Goal: Feedback & Contribution: Contribute content

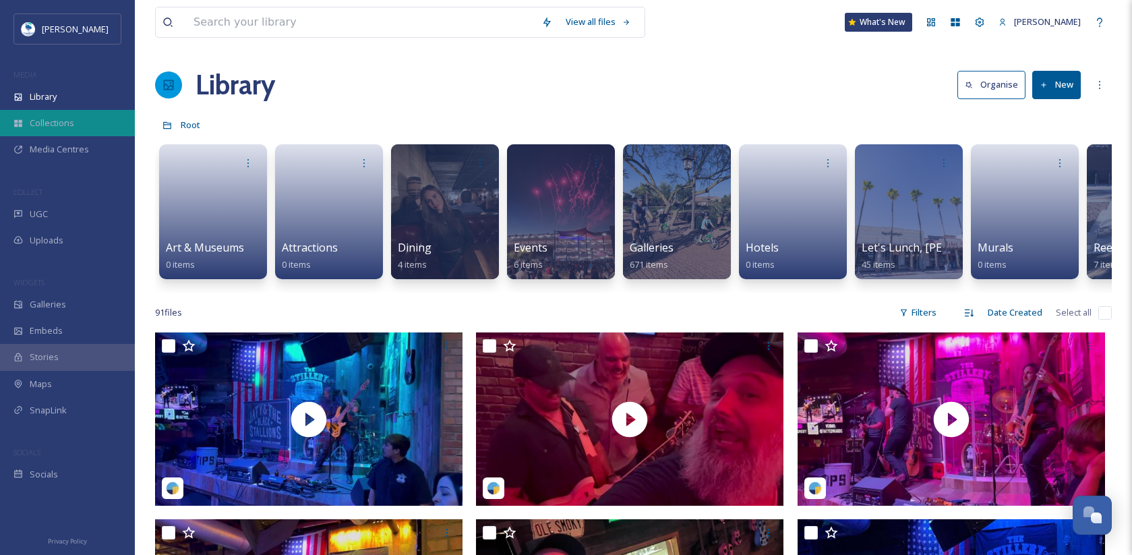
click at [54, 115] on div "Collections" at bounding box center [67, 123] width 135 height 26
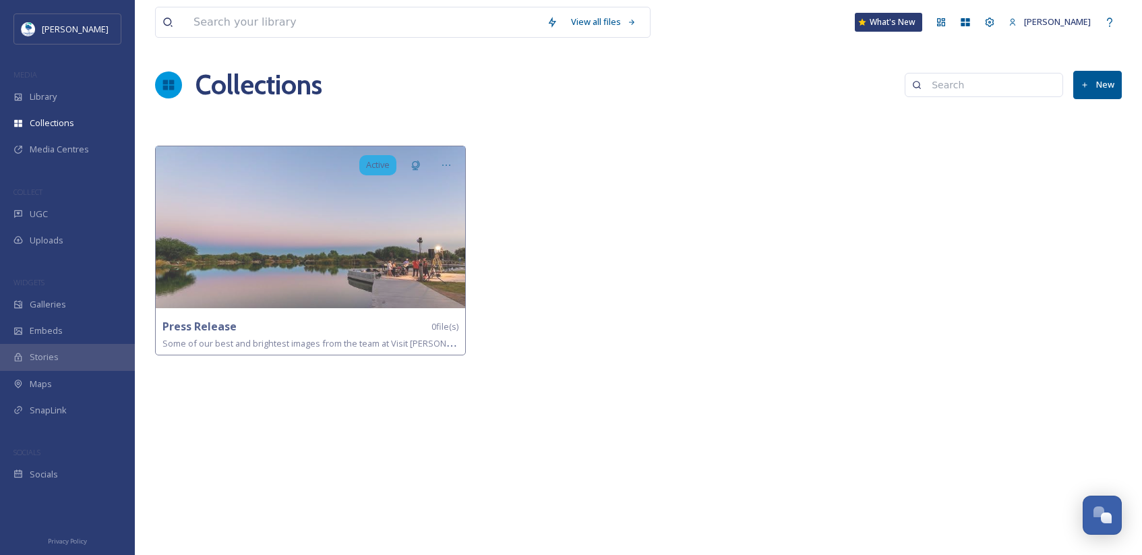
click at [1092, 79] on button "New" at bounding box center [1097, 85] width 49 height 28
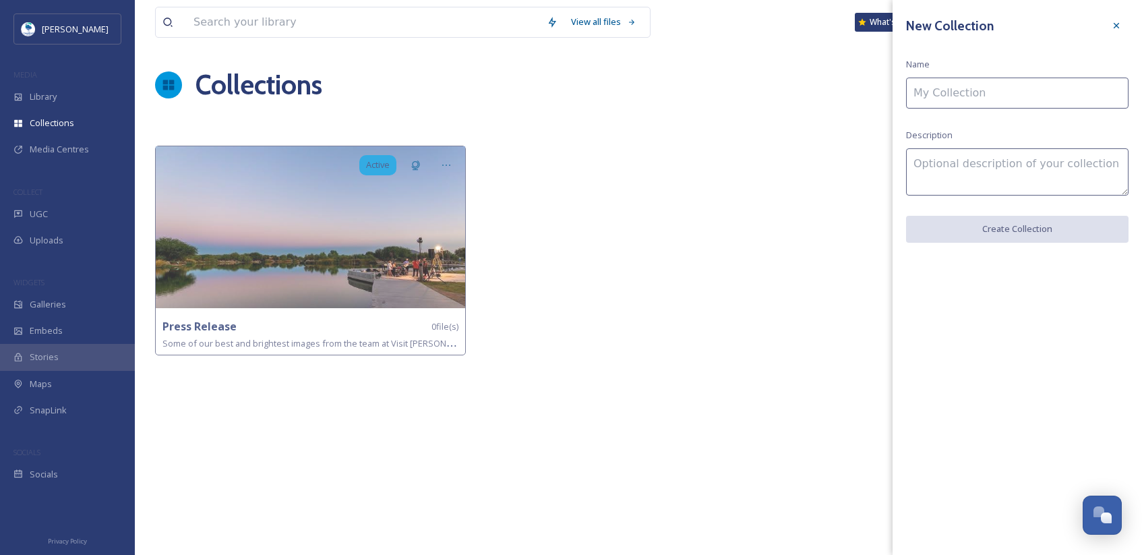
click at [1030, 99] on input at bounding box center [1017, 93] width 222 height 31
type input "Fall Photos"
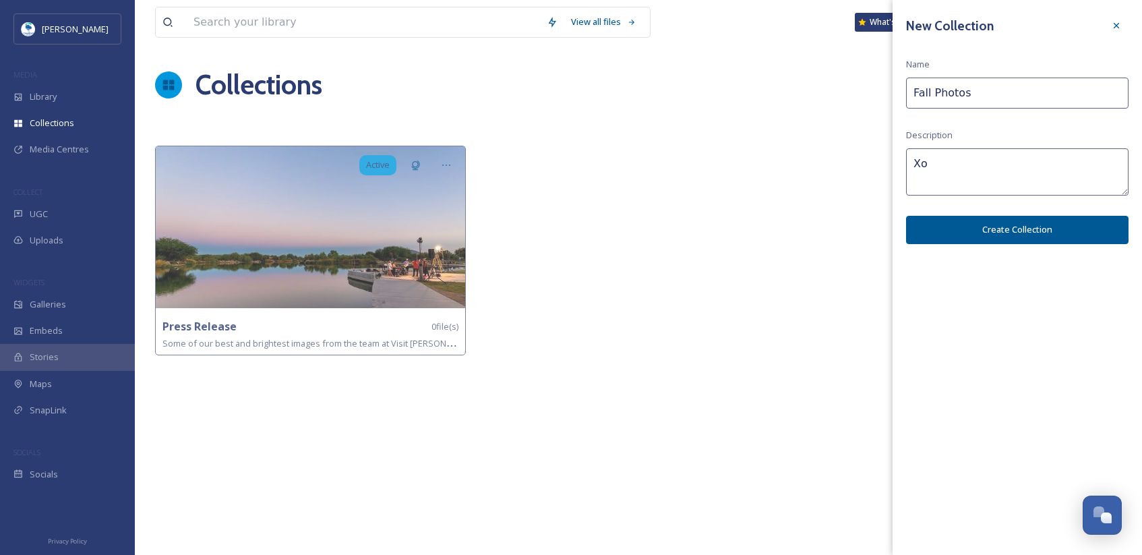
type textarea "X"
type textarea "Collection of Fall photos in [GEOGRAPHIC_DATA]."
click at [1009, 233] on button "Create Collection" at bounding box center [1017, 230] width 222 height 28
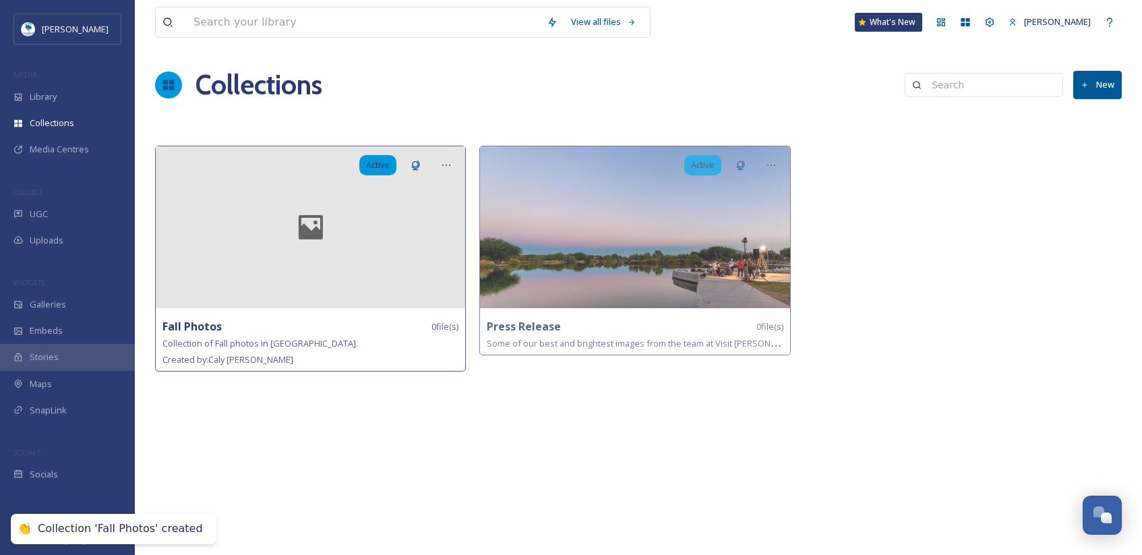
click at [381, 200] on div at bounding box center [310, 227] width 309 height 162
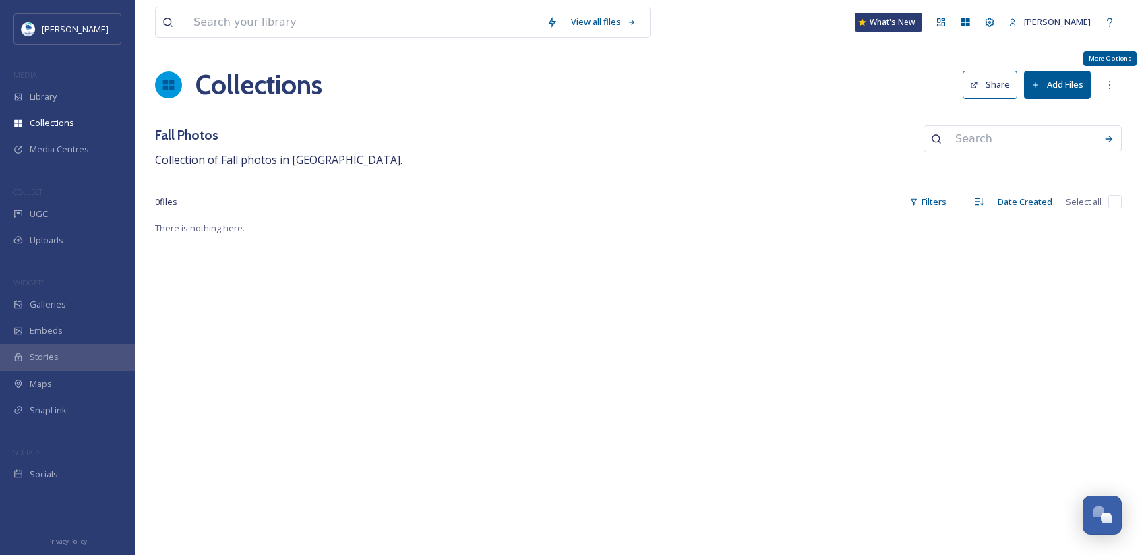
click at [1096, 86] on div "Collections Share Add Files More Options" at bounding box center [638, 85] width 966 height 40
click at [1053, 82] on button "Add Files" at bounding box center [1057, 85] width 67 height 28
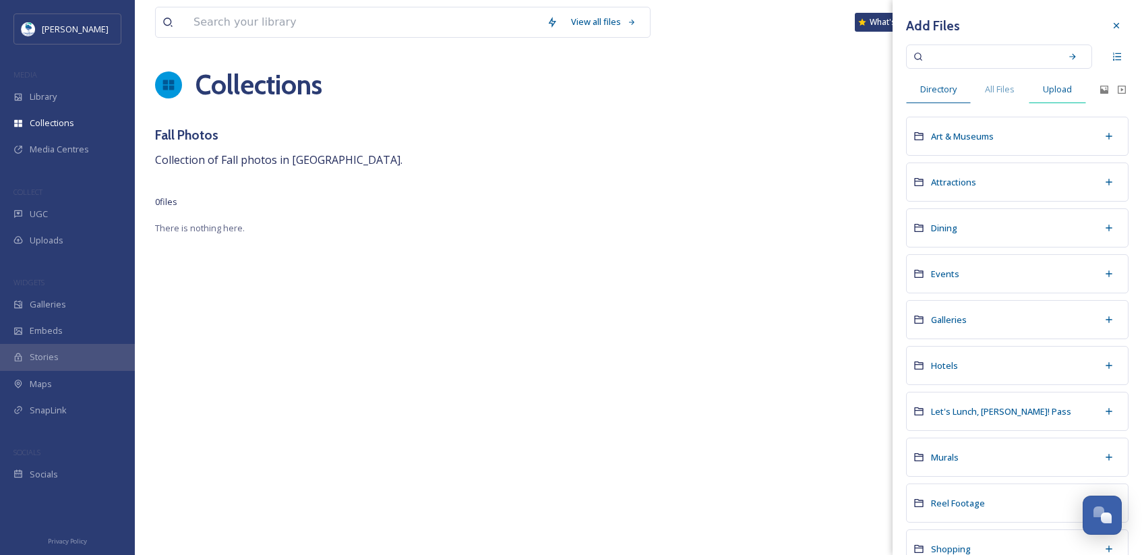
click at [1059, 90] on span "Upload" at bounding box center [1057, 89] width 29 height 13
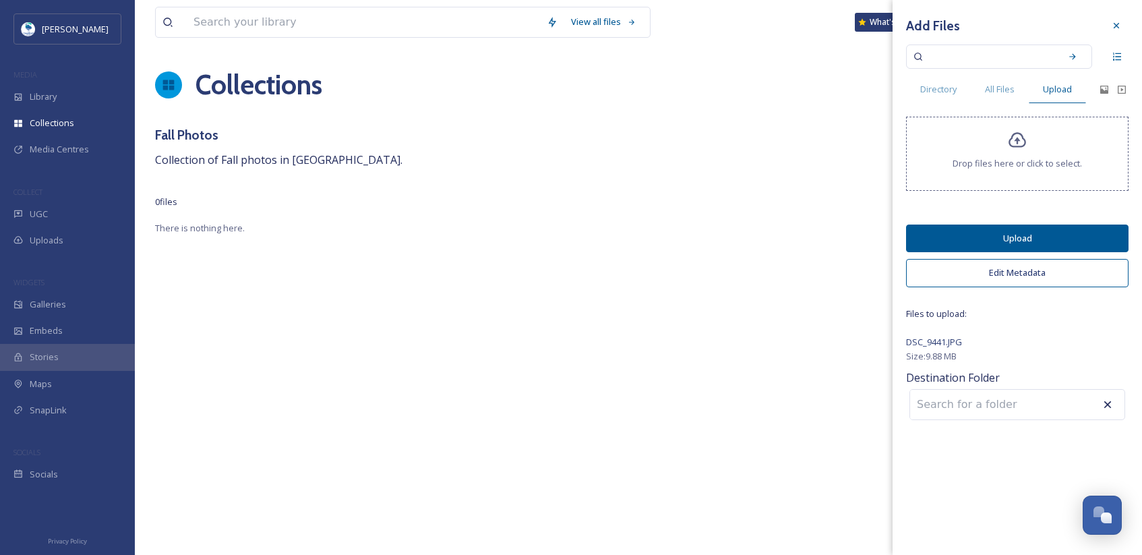
click at [1045, 235] on button "Upload" at bounding box center [1017, 238] width 222 height 28
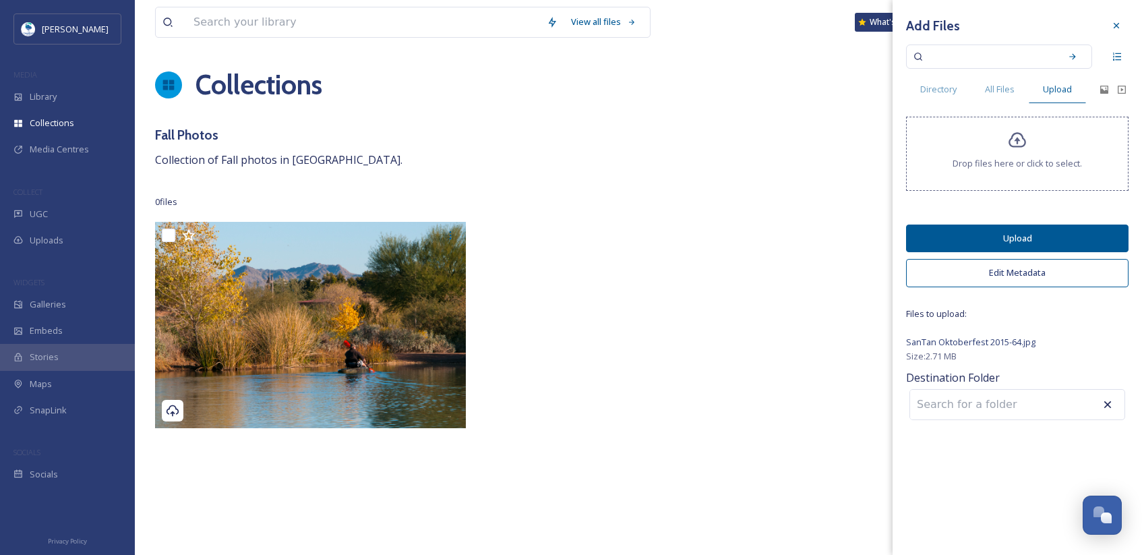
click at [1035, 234] on button "Upload" at bounding box center [1017, 238] width 222 height 28
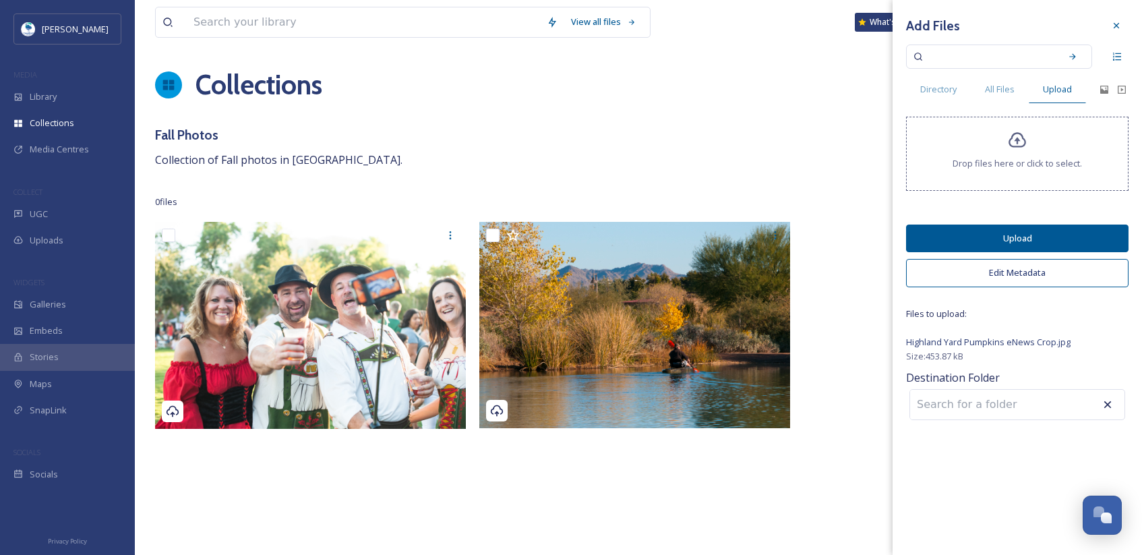
click at [998, 237] on button "Upload" at bounding box center [1017, 238] width 222 height 28
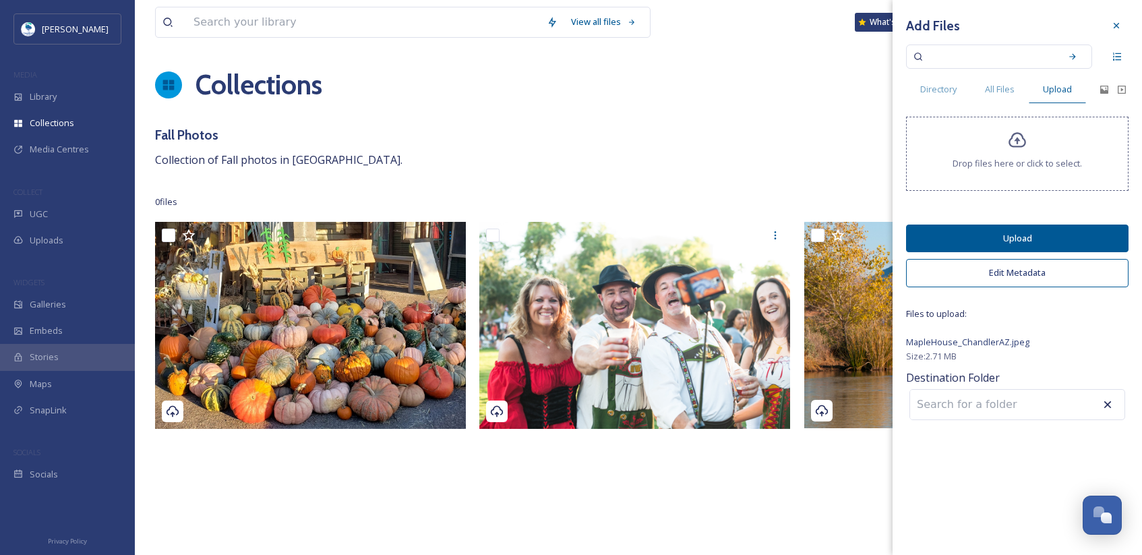
click at [1034, 225] on button "Upload" at bounding box center [1017, 238] width 222 height 28
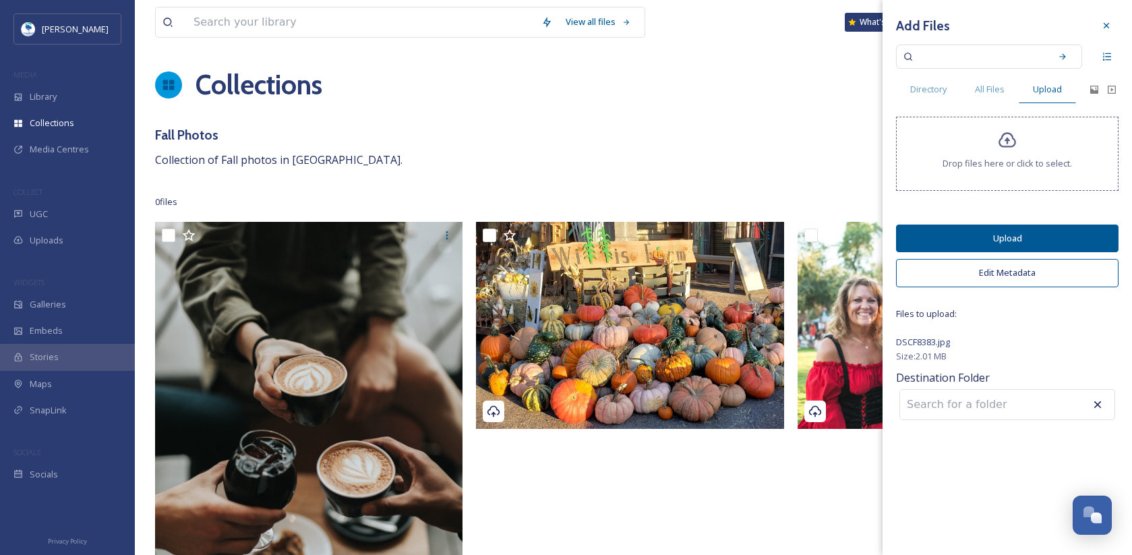
click at [1017, 234] on button "Upload" at bounding box center [1007, 238] width 222 height 28
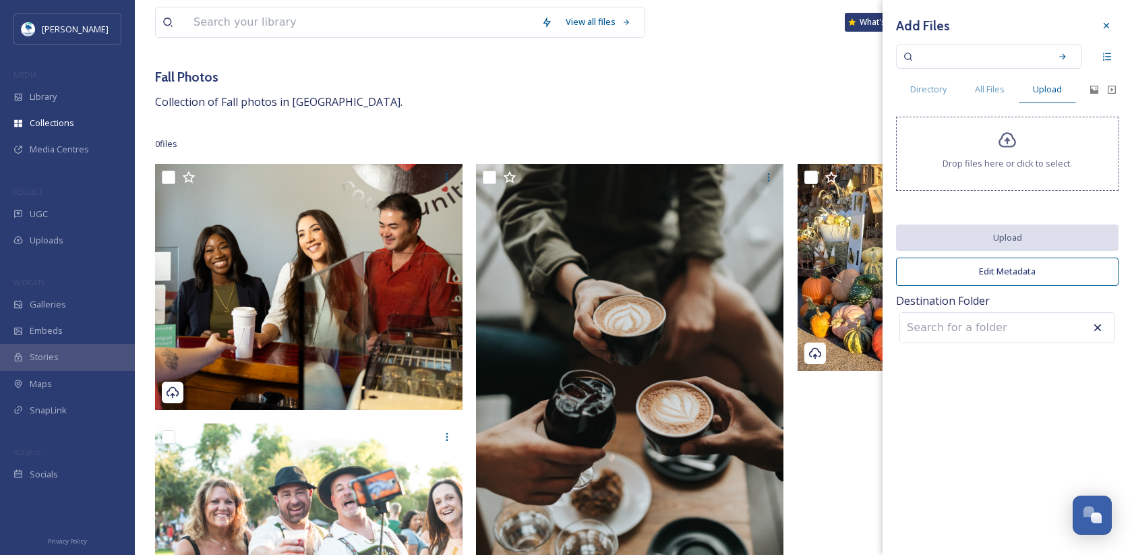
scroll to position [135, 0]
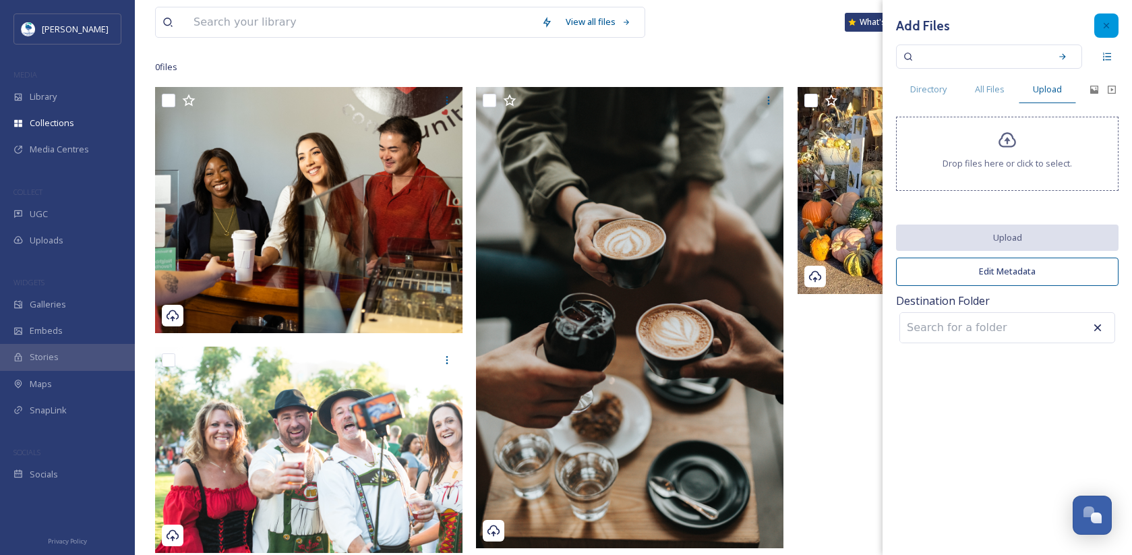
click at [1107, 21] on icon at bounding box center [1106, 25] width 11 height 11
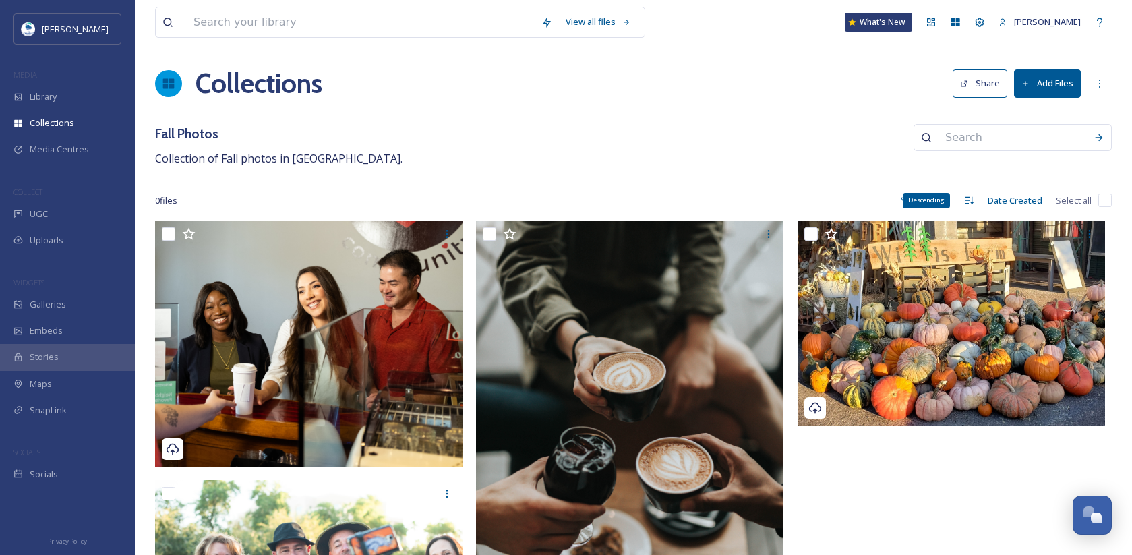
scroll to position [0, 0]
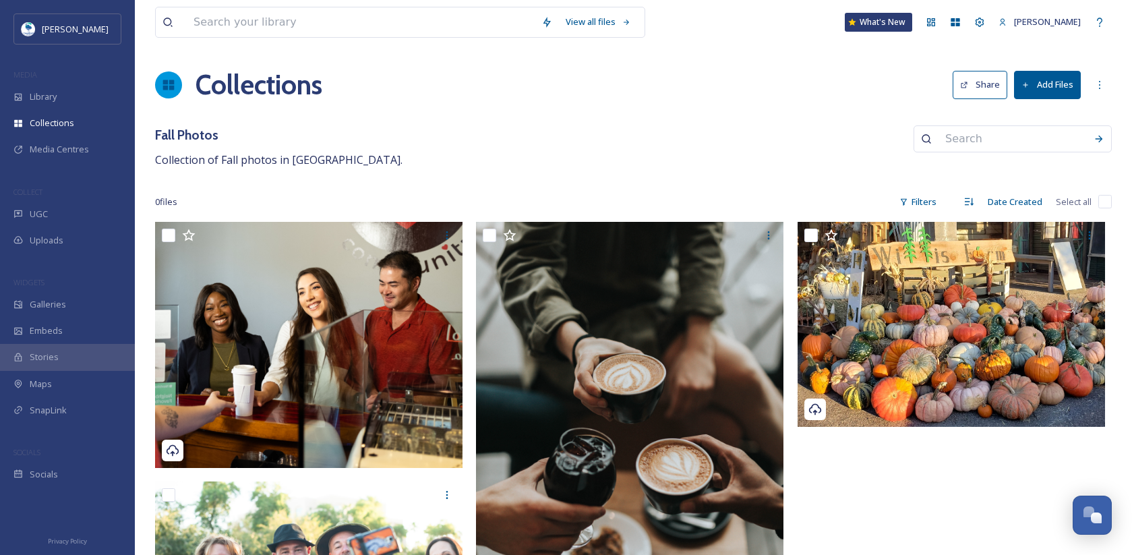
click at [1047, 84] on button "Add Files" at bounding box center [1047, 85] width 67 height 28
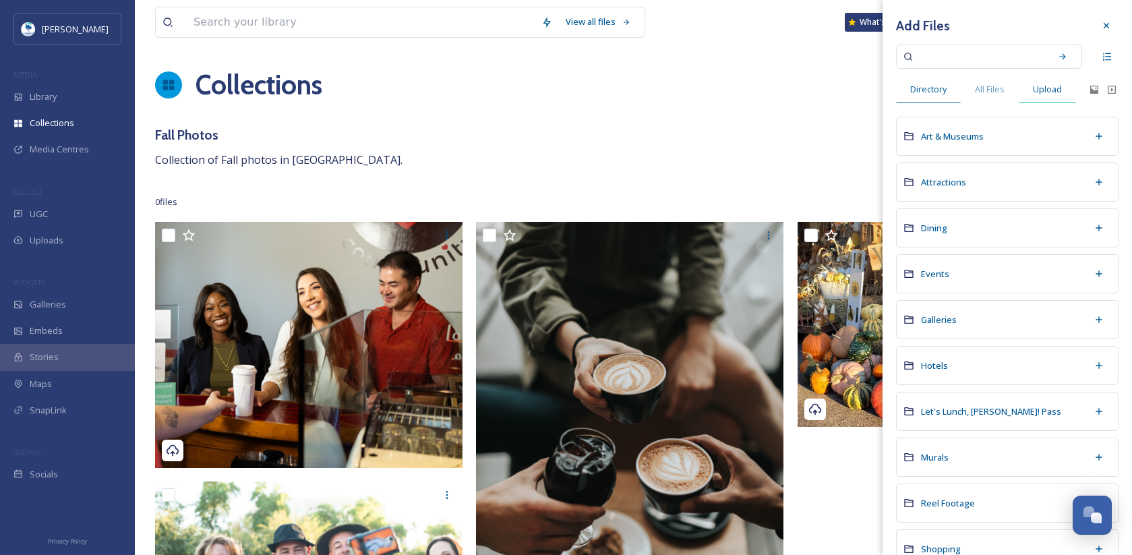
click at [1049, 88] on span "Upload" at bounding box center [1046, 89] width 29 height 13
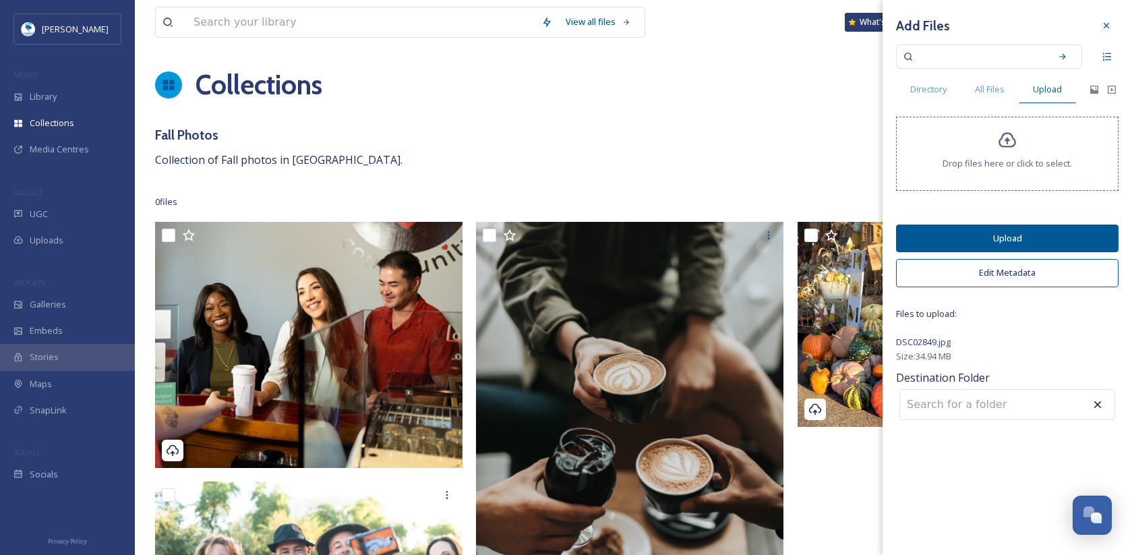
drag, startPoint x: 952, startPoint y: 239, endPoint x: 932, endPoint y: 235, distance: 19.8
click at [952, 239] on button "Upload" at bounding box center [1007, 238] width 222 height 28
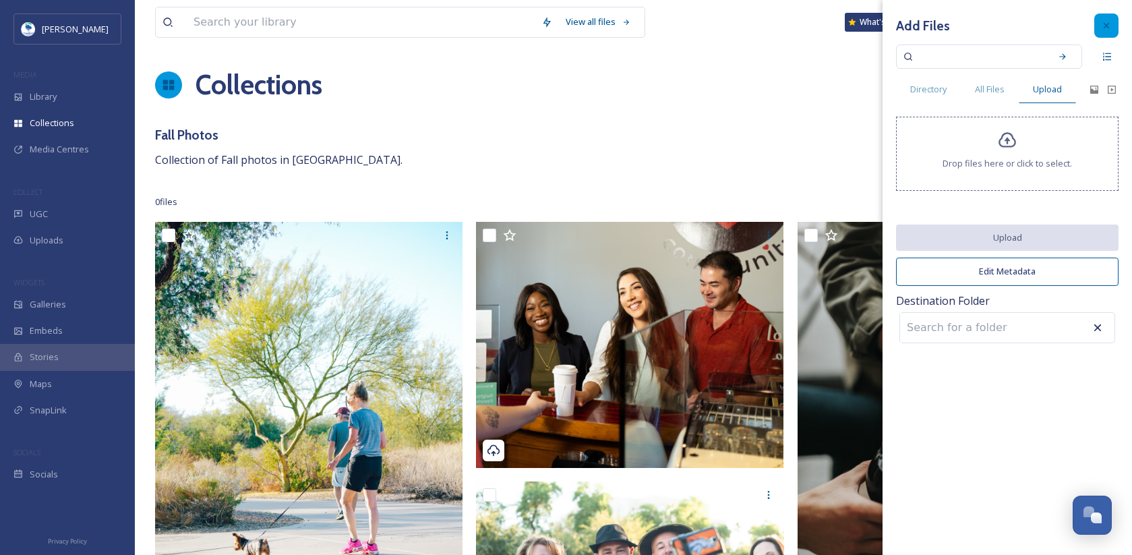
click at [1107, 28] on icon at bounding box center [1106, 25] width 11 height 11
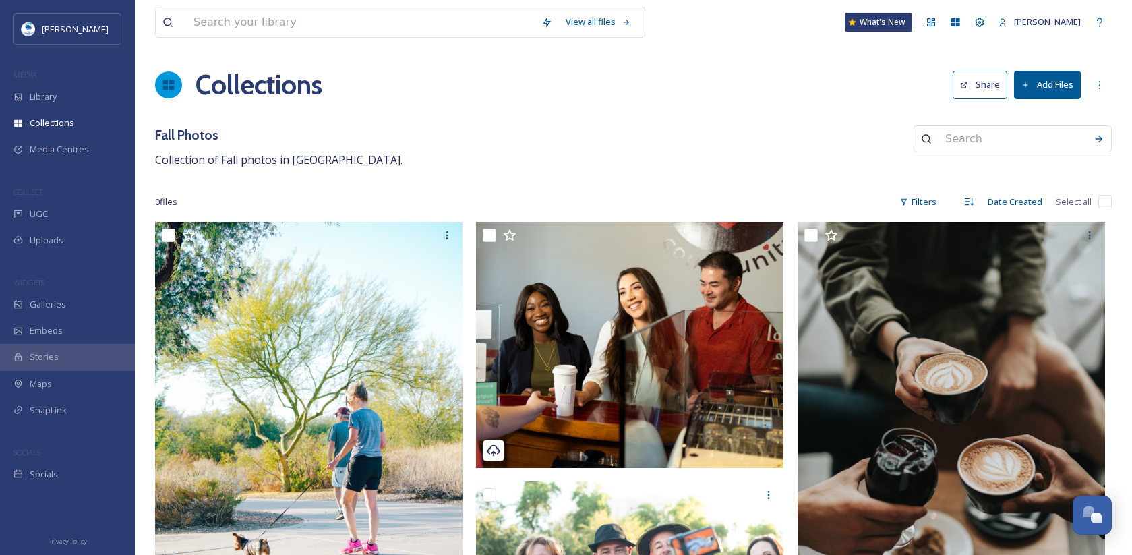
click at [1050, 86] on button "Add Files" at bounding box center [1047, 85] width 67 height 28
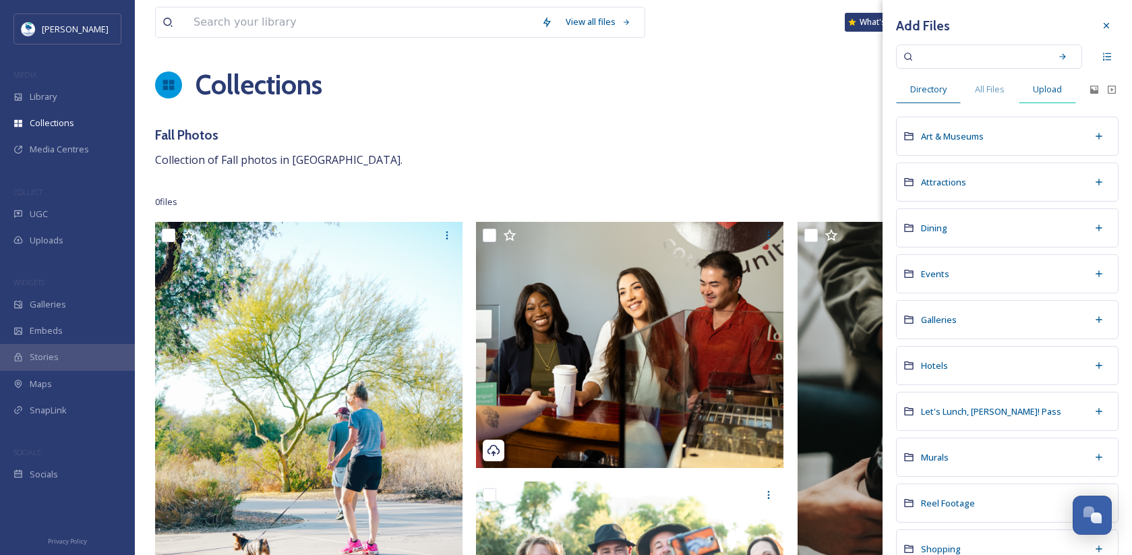
click at [1053, 88] on span "Upload" at bounding box center [1046, 89] width 29 height 13
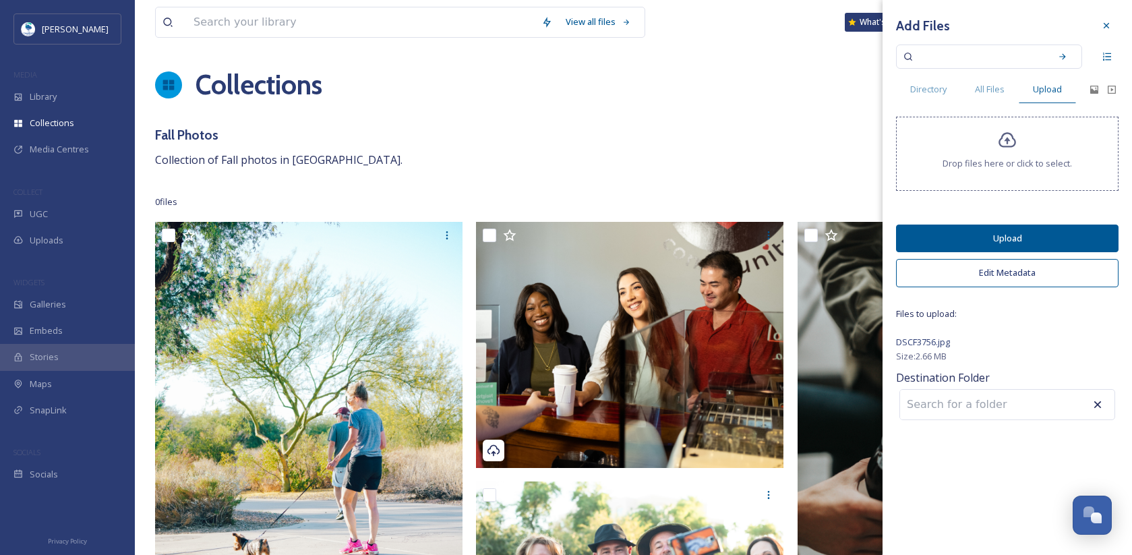
click at [990, 237] on button "Upload" at bounding box center [1007, 238] width 222 height 28
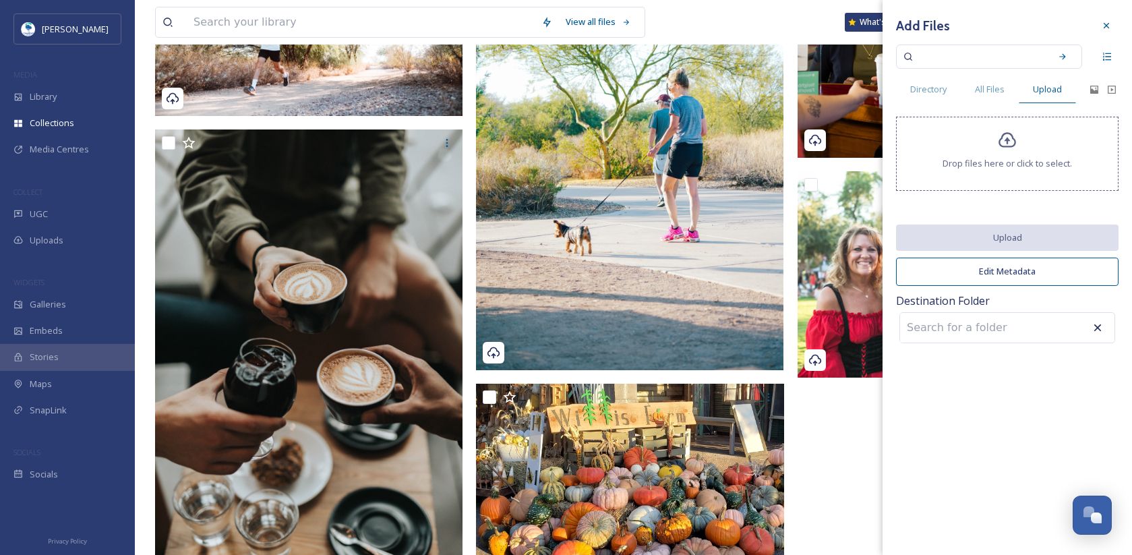
scroll to position [337, 0]
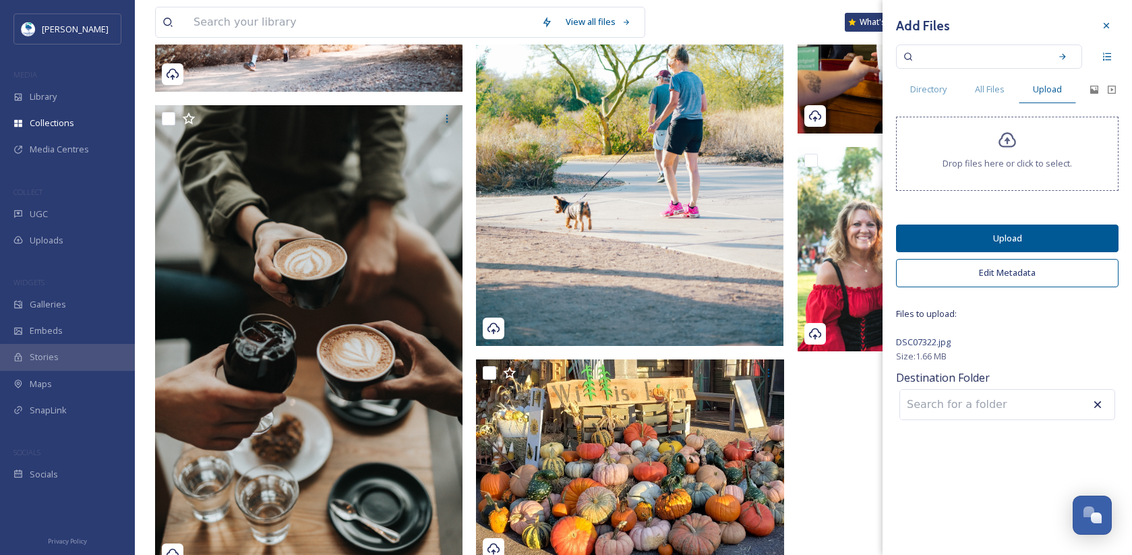
click at [1003, 237] on button "Upload" at bounding box center [1007, 238] width 222 height 28
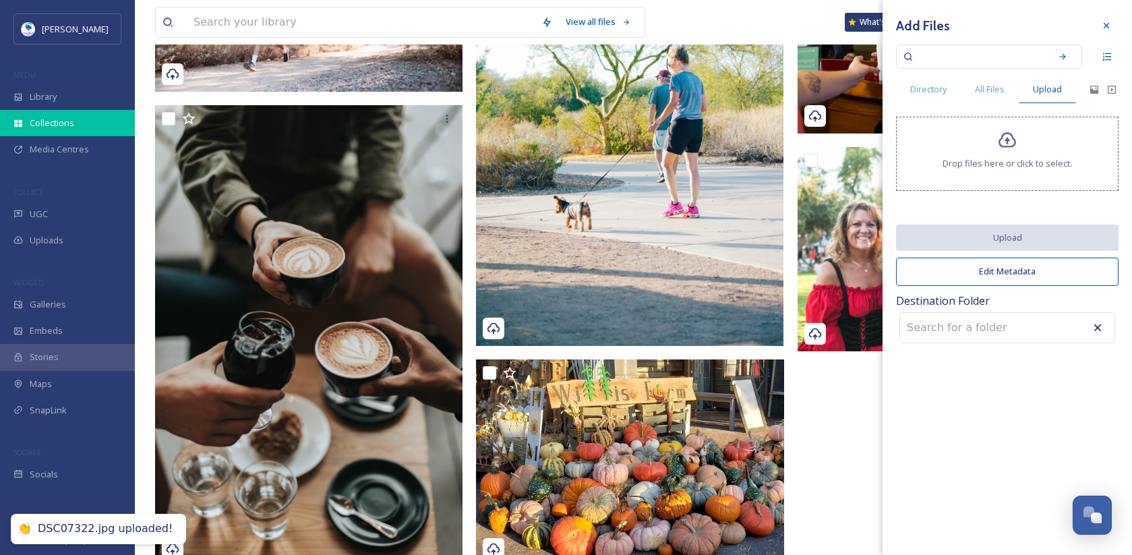
scroll to position [0, 0]
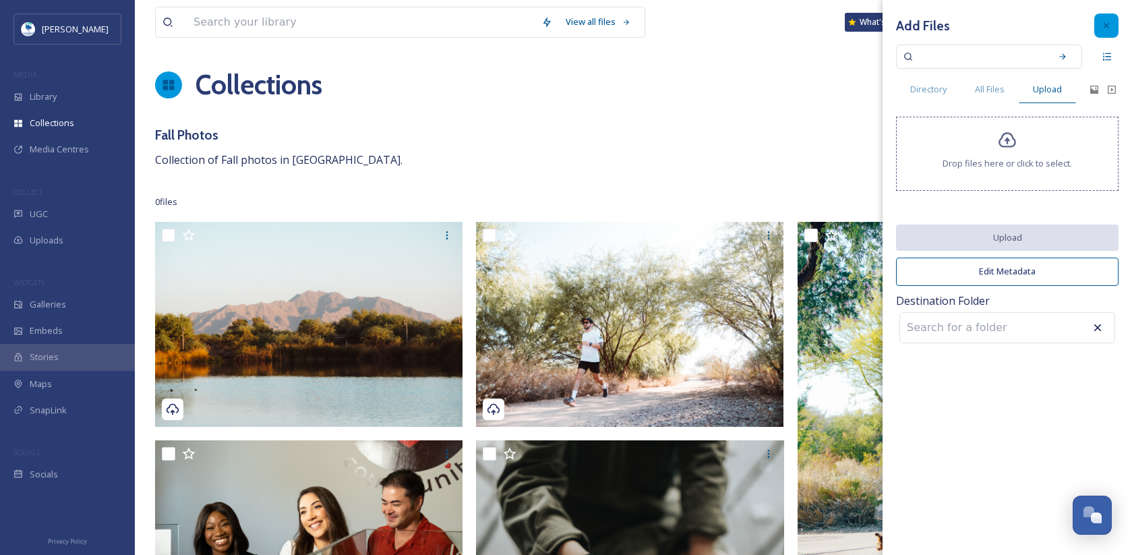
click at [1111, 18] on div at bounding box center [1106, 25] width 24 height 24
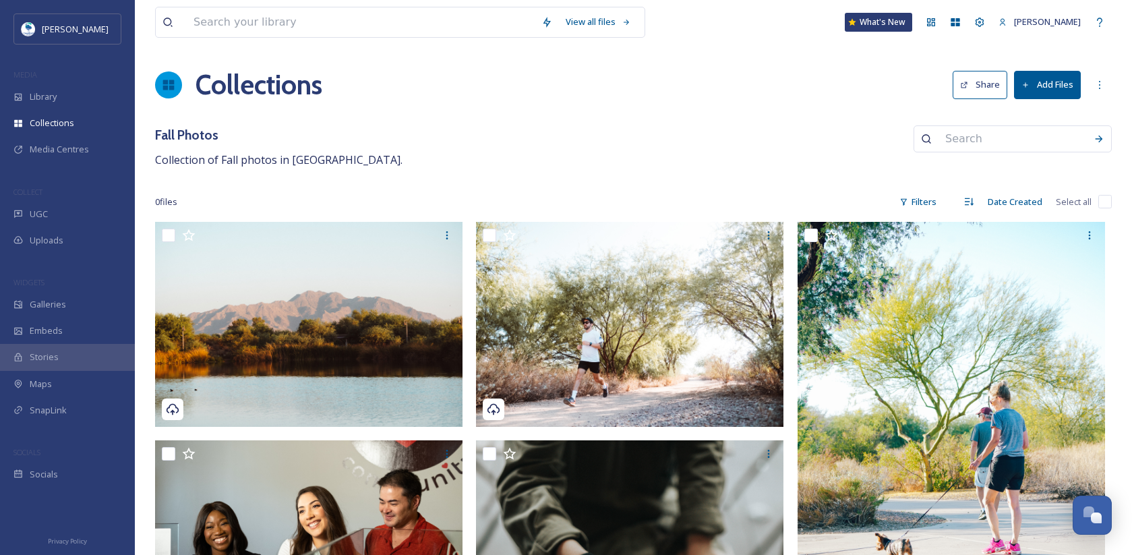
click at [985, 73] on button "Share" at bounding box center [979, 85] width 55 height 28
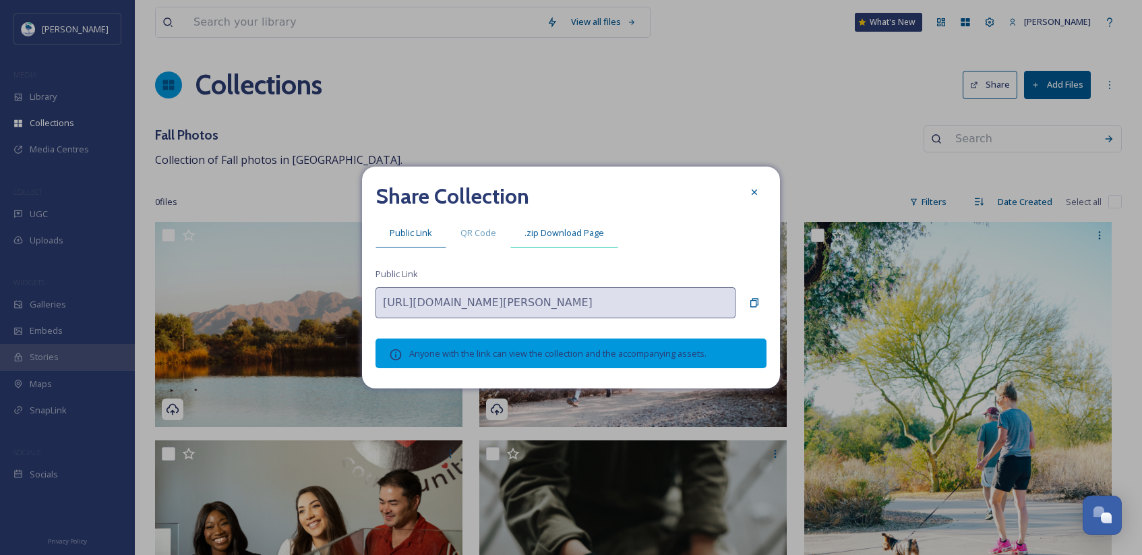
click at [560, 235] on span ".zip Download Page" at bounding box center [564, 232] width 80 height 13
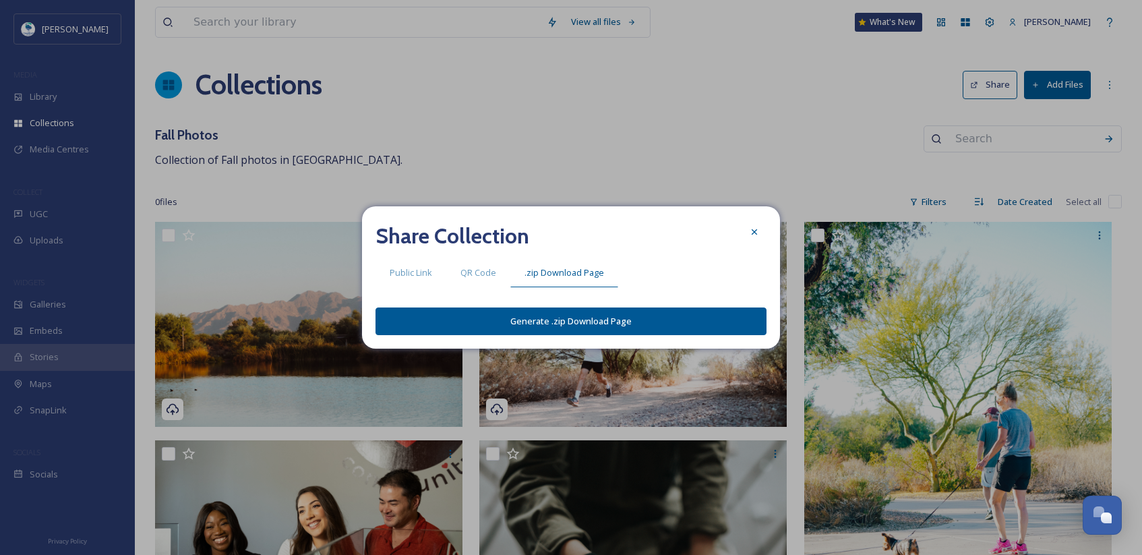
drag, startPoint x: 406, startPoint y: 277, endPoint x: 427, endPoint y: 276, distance: 21.6
click at [406, 276] on span "Public Link" at bounding box center [411, 272] width 42 height 13
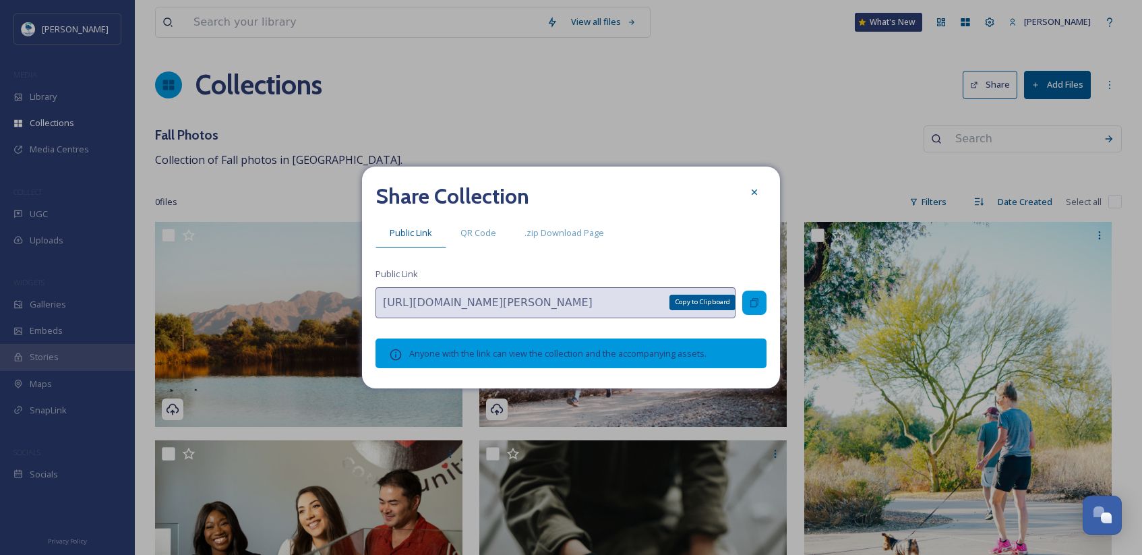
click at [754, 304] on icon at bounding box center [754, 302] width 11 height 11
drag, startPoint x: 760, startPoint y: 189, endPoint x: 520, endPoint y: 385, distance: 310.0
click at [760, 189] on div at bounding box center [754, 192] width 24 height 24
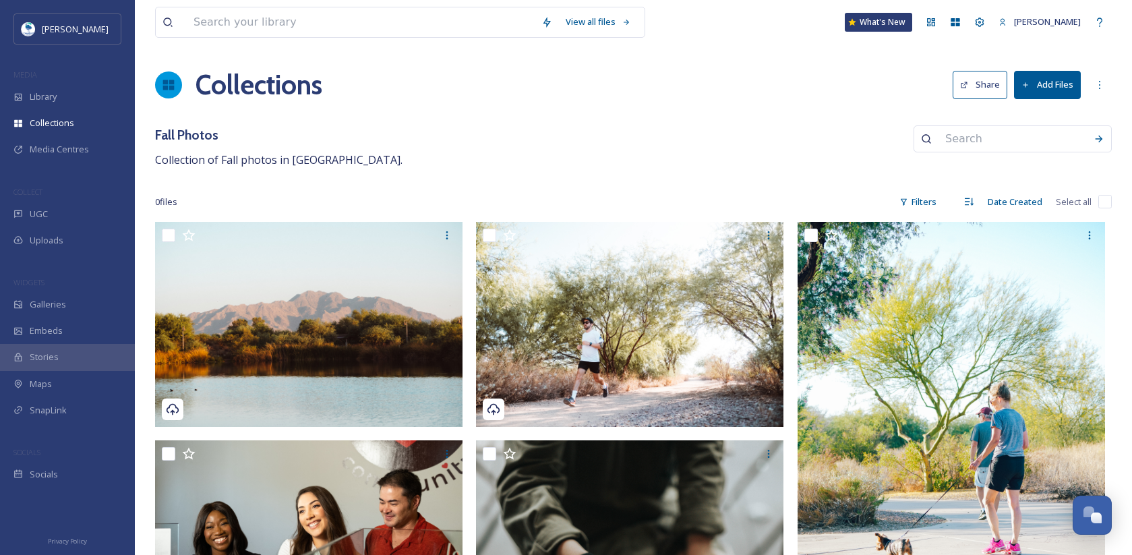
click at [1039, 87] on button "Add Files" at bounding box center [1047, 85] width 67 height 28
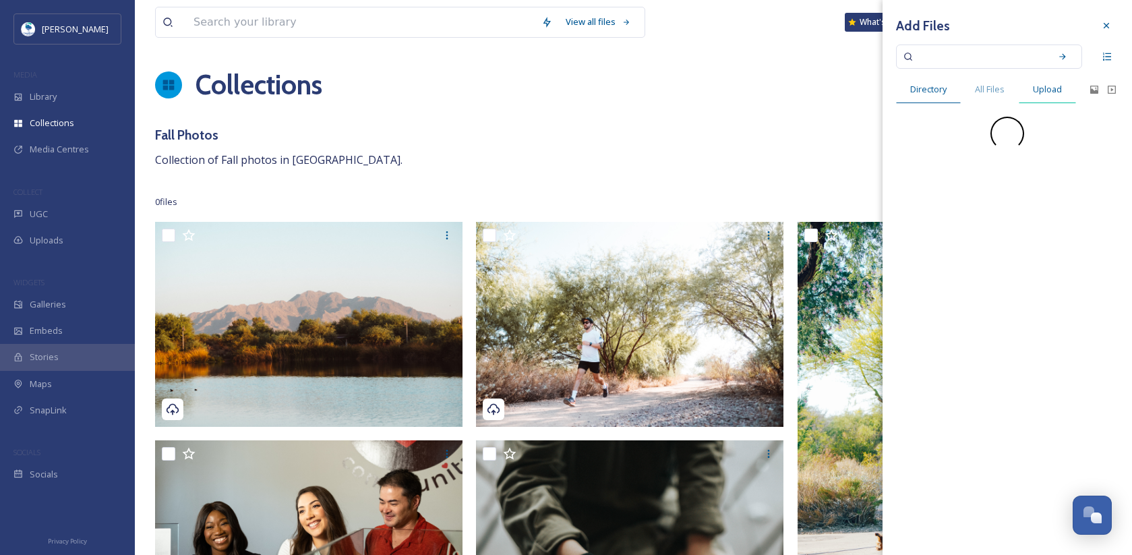
click at [1037, 88] on span "Upload" at bounding box center [1046, 89] width 29 height 13
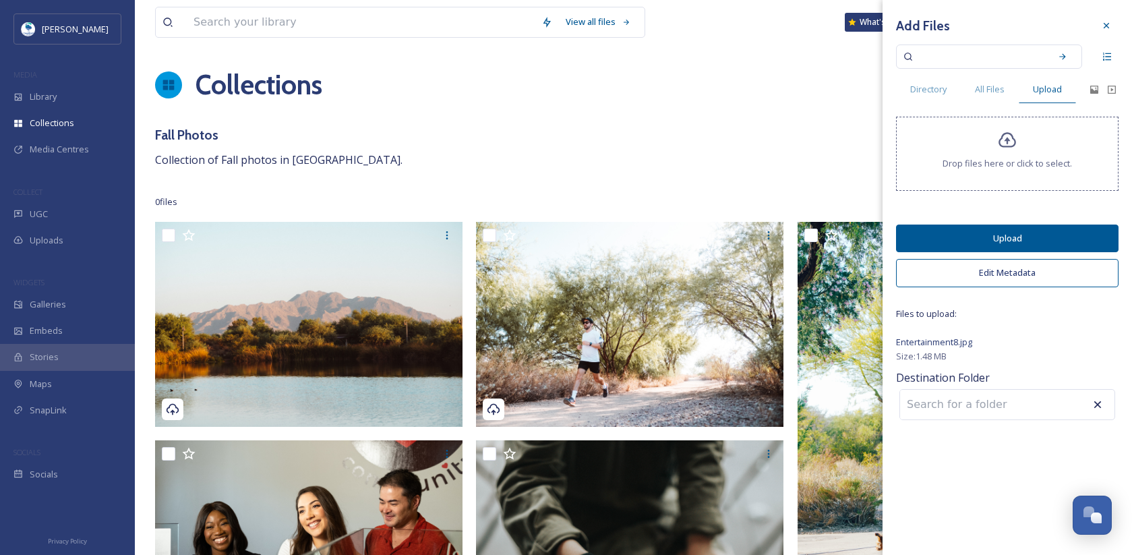
click at [1015, 237] on button "Upload" at bounding box center [1007, 238] width 222 height 28
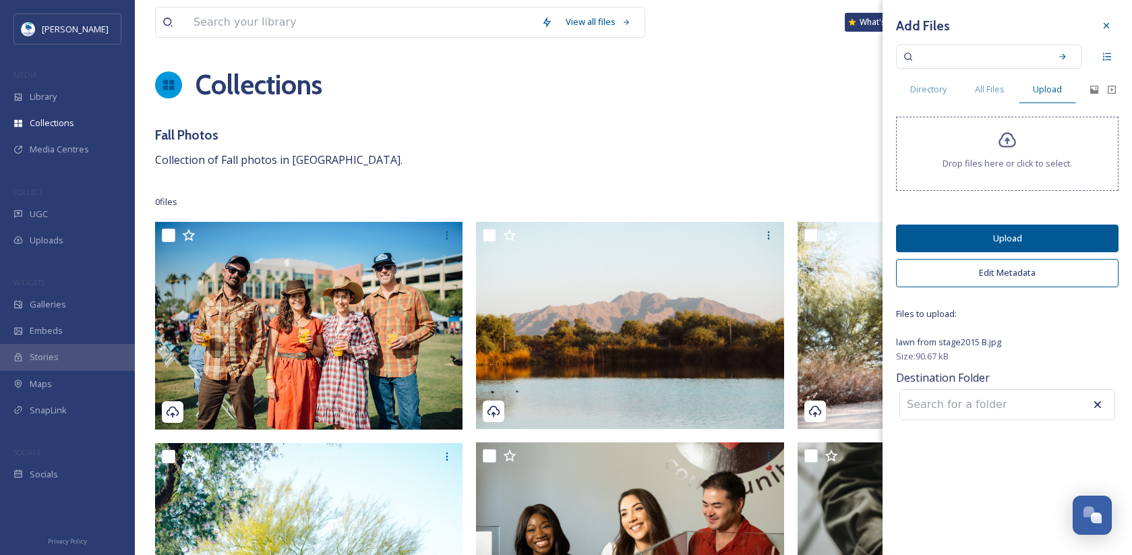
click at [1032, 237] on button "Upload" at bounding box center [1007, 238] width 222 height 28
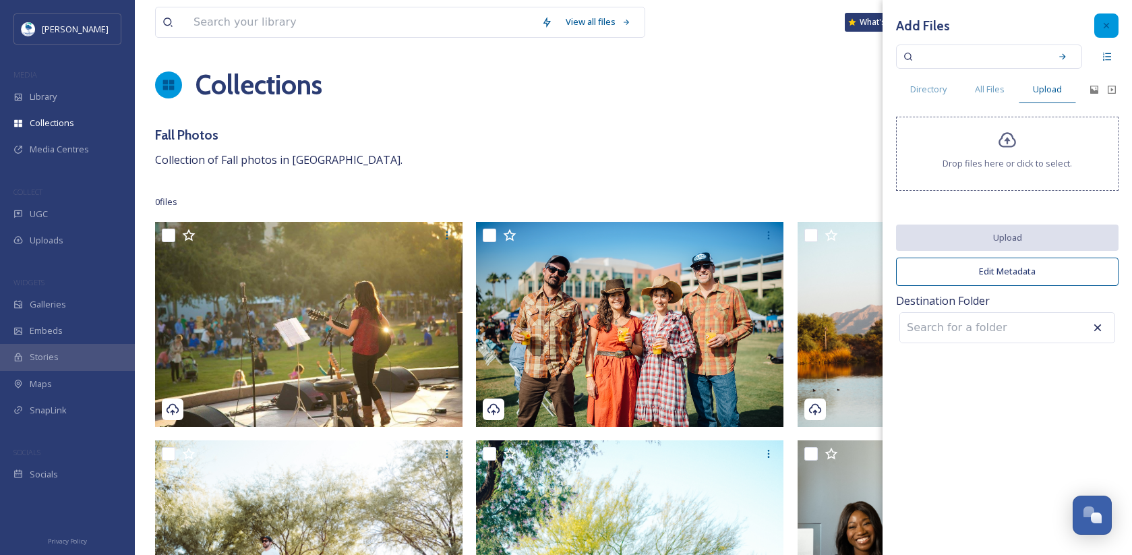
click at [1106, 22] on icon at bounding box center [1106, 25] width 11 height 11
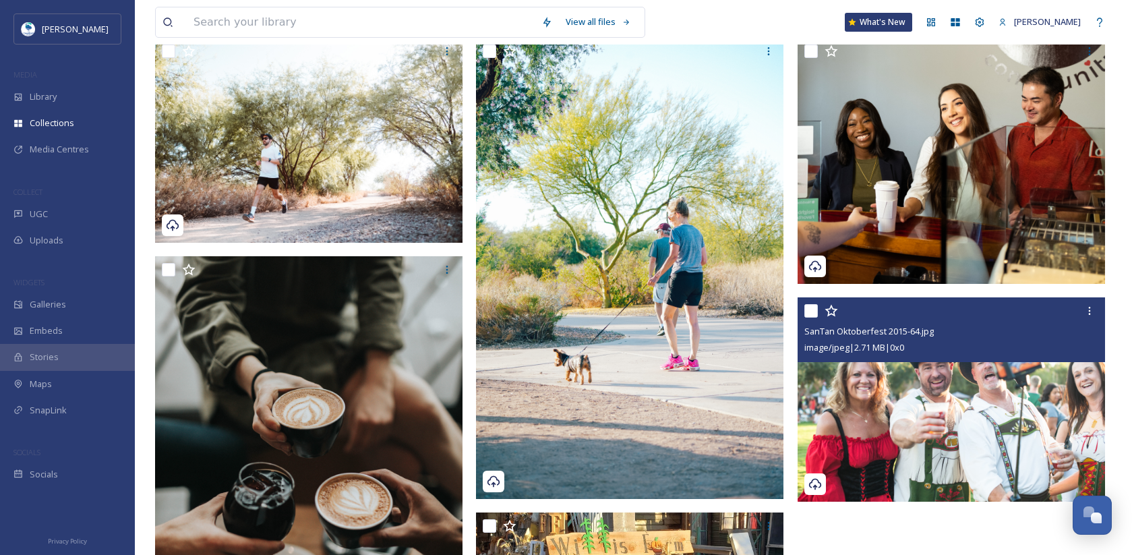
scroll to position [404, 0]
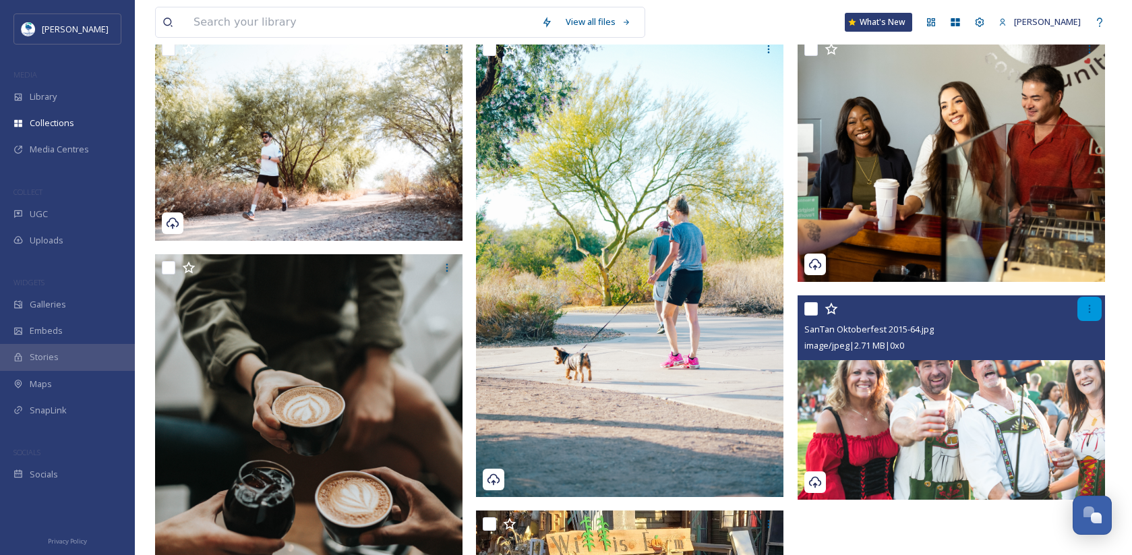
click at [1079, 306] on div at bounding box center [1089, 309] width 24 height 24
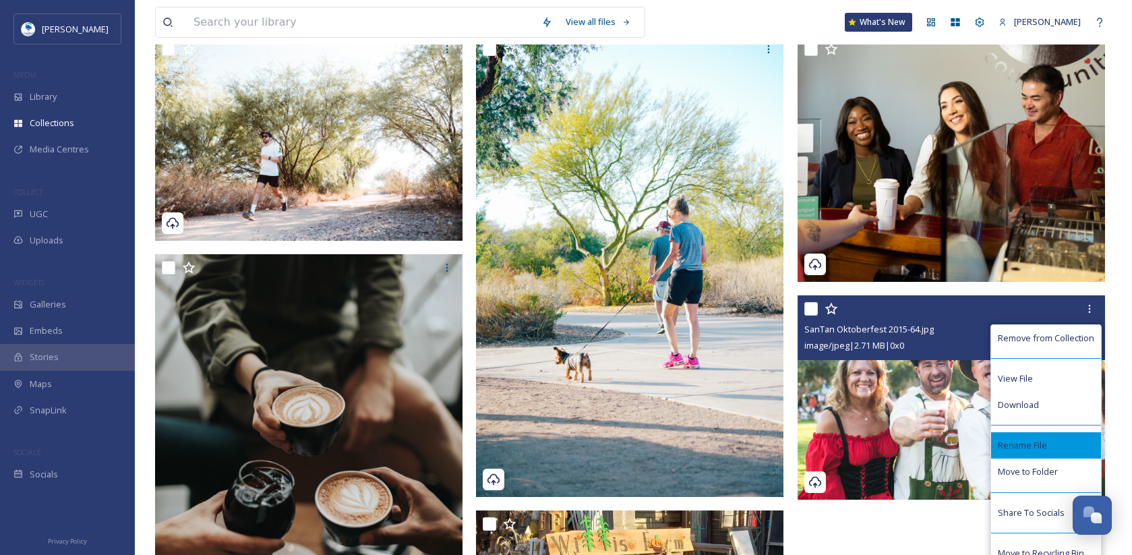
click at [1033, 437] on div "Rename File" at bounding box center [1046, 445] width 110 height 26
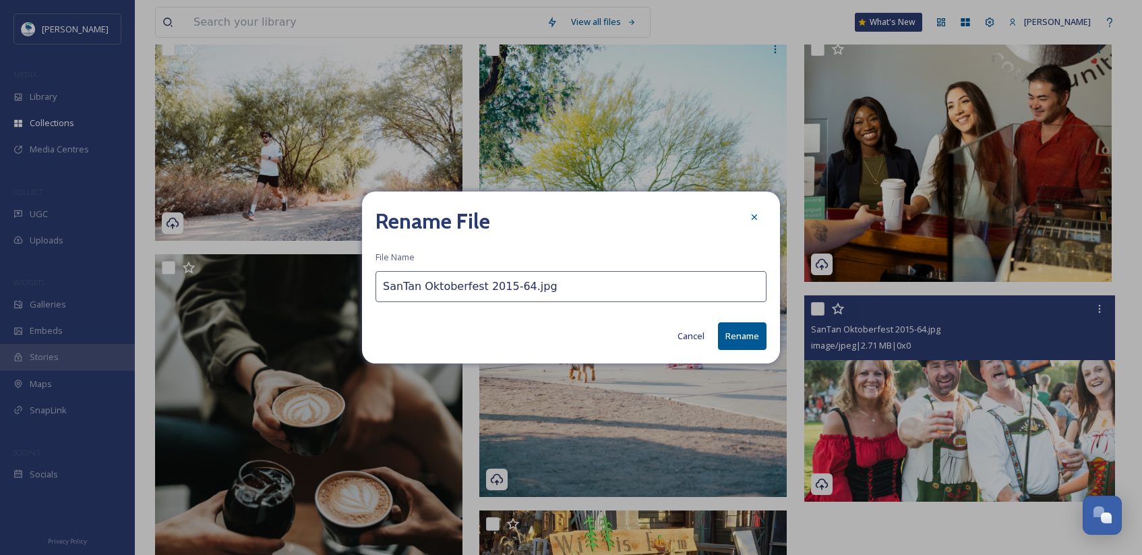
drag, startPoint x: 511, startPoint y: 288, endPoint x: 308, endPoint y: 288, distance: 202.9
click at [308, 288] on div "Rename File File Name SanTan Oktoberfest 2015-64.jpg Cancel Rename" at bounding box center [571, 277] width 1142 height 555
type input "Rocktoberfest.jpg"
click at [749, 338] on button "Rename" at bounding box center [742, 336] width 49 height 28
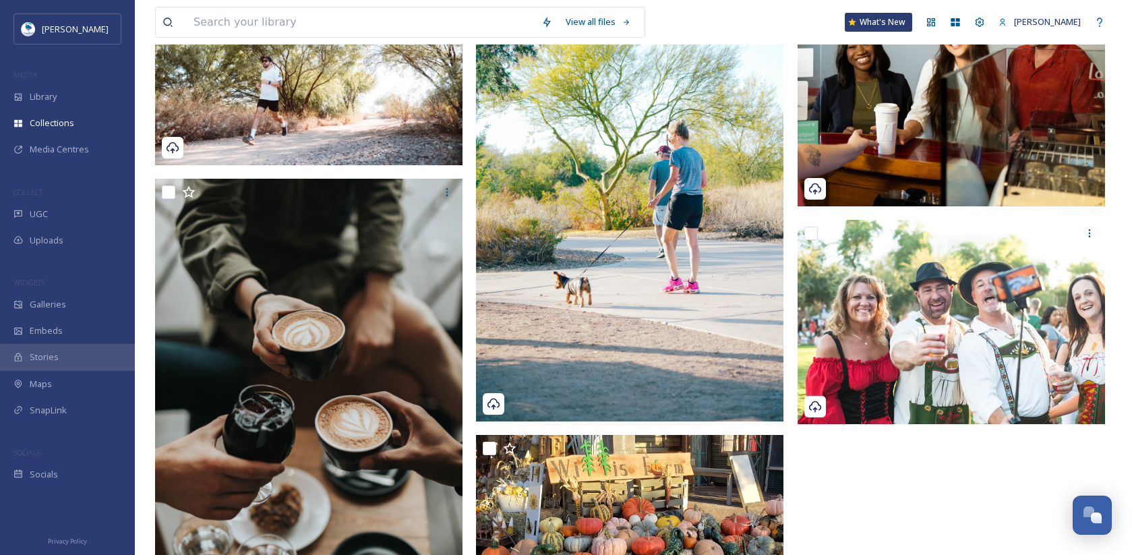
scroll to position [452, 0]
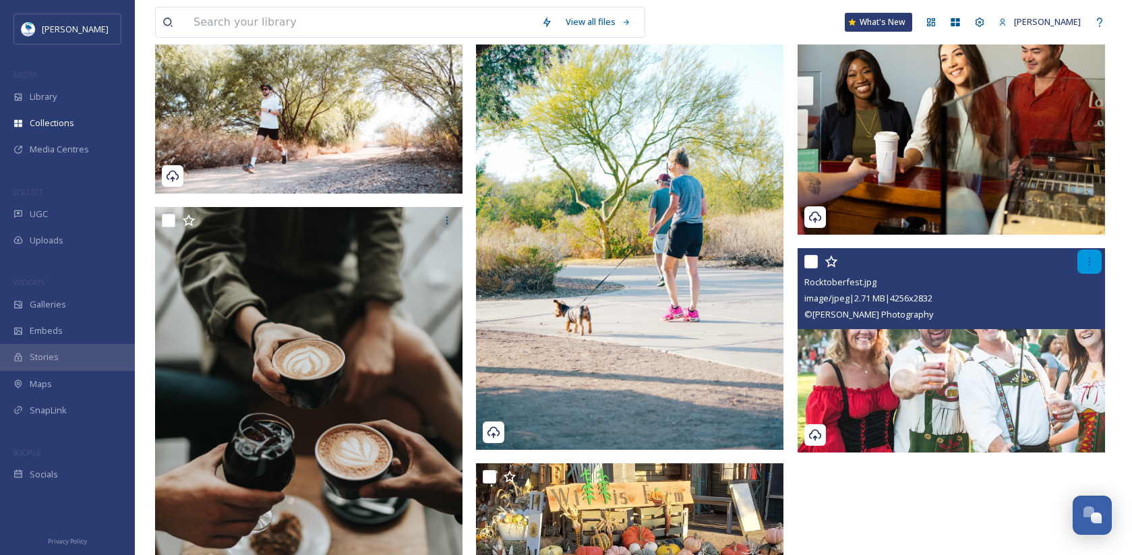
click at [1085, 256] on icon at bounding box center [1089, 261] width 11 height 11
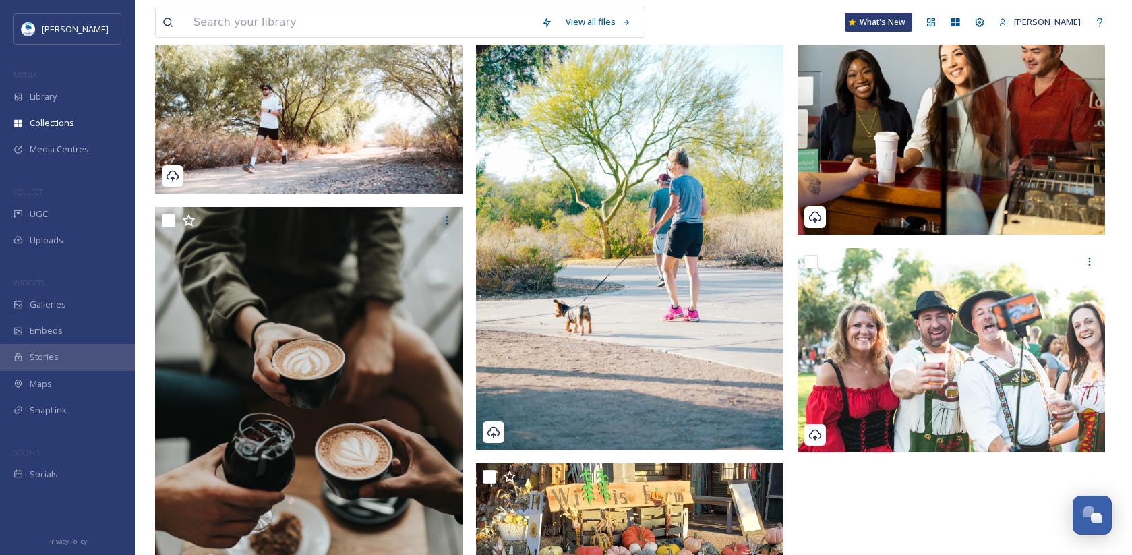
click at [925, 514] on div at bounding box center [954, 331] width 314 height 1122
click at [1003, 516] on div at bounding box center [954, 331] width 314 height 1122
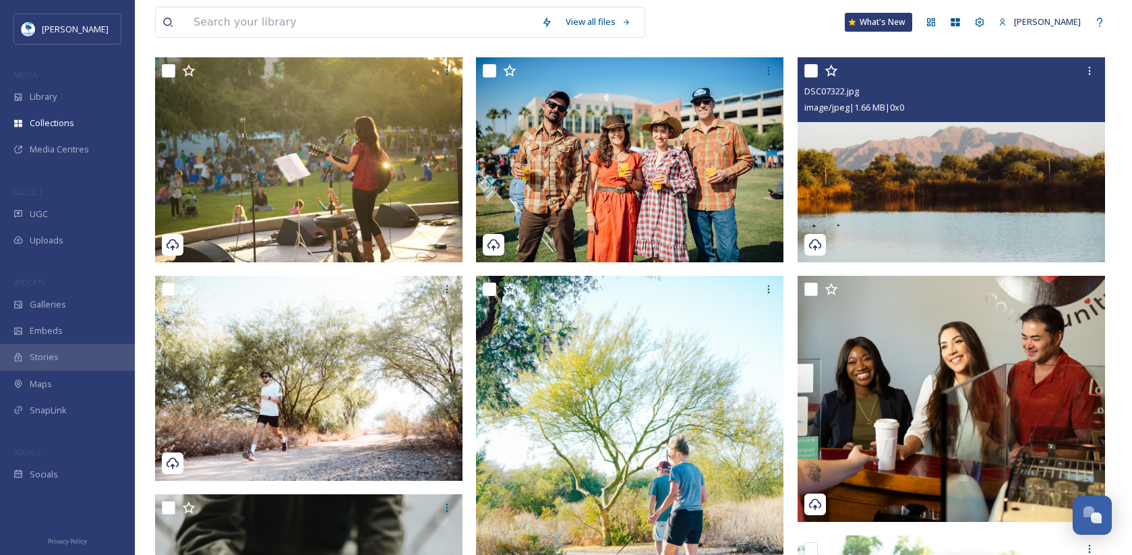
scroll to position [0, 0]
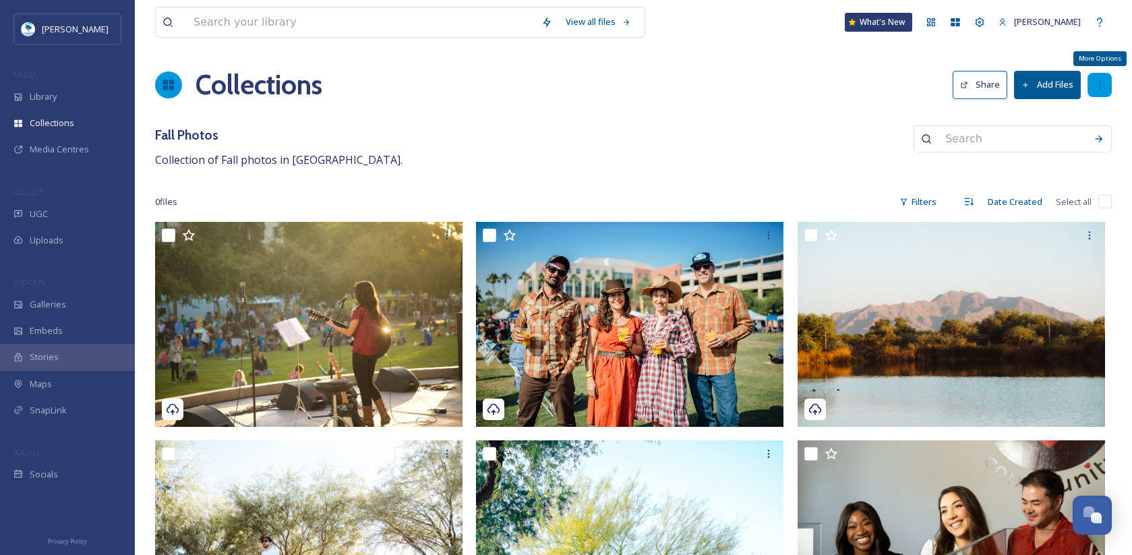
click at [1097, 82] on icon at bounding box center [1099, 85] width 11 height 11
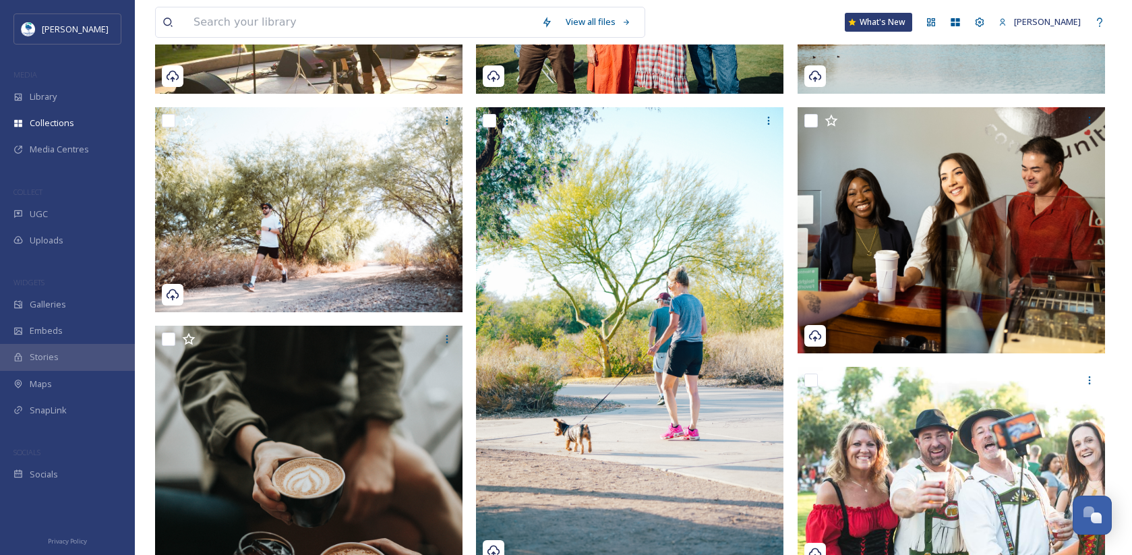
scroll to position [317, 0]
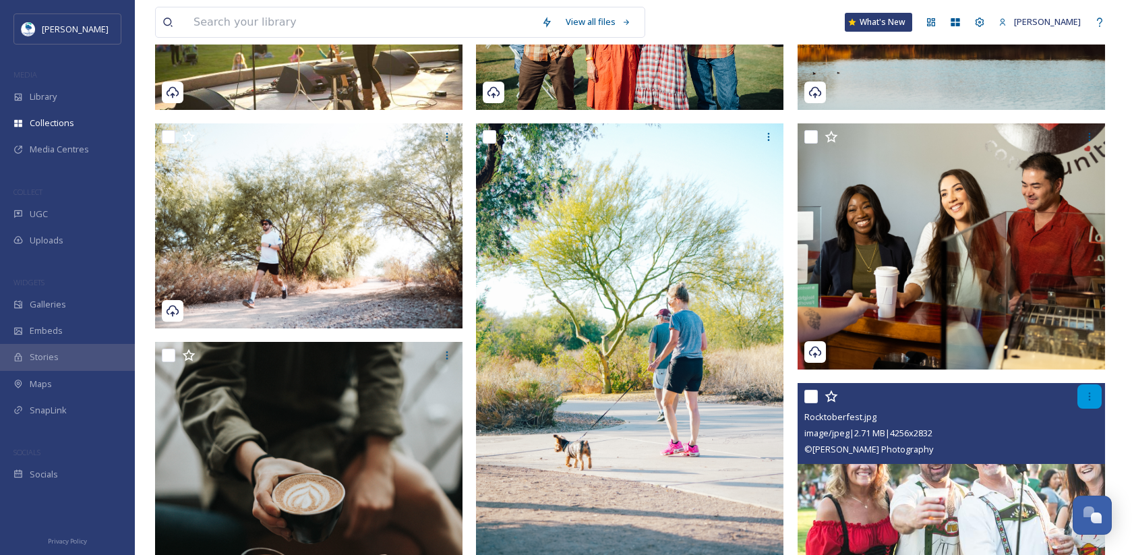
click at [1084, 396] on icon at bounding box center [1089, 396] width 11 height 11
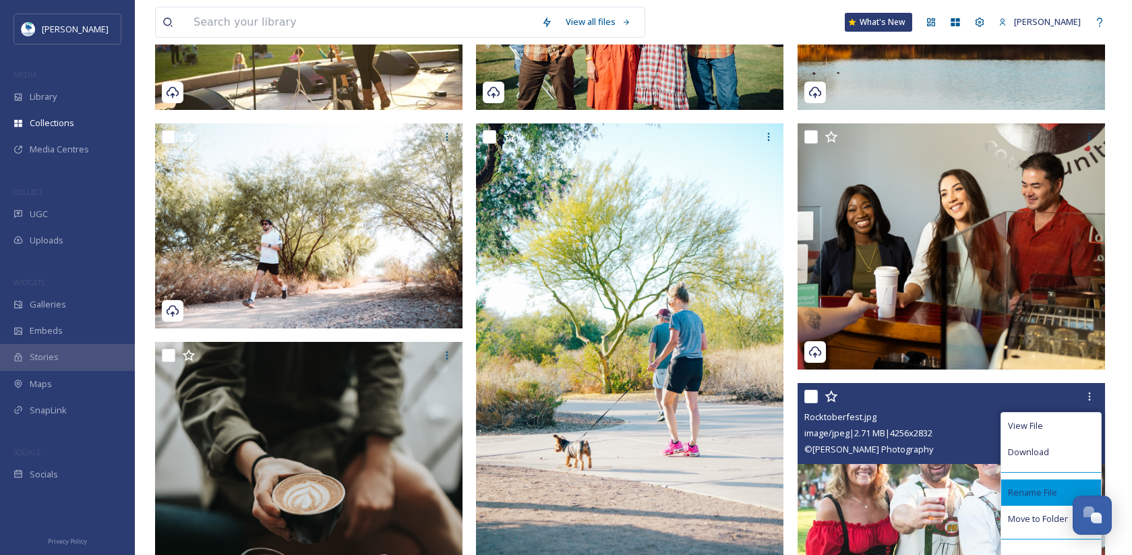
click at [1046, 489] on span "Rename File" at bounding box center [1032, 492] width 49 height 13
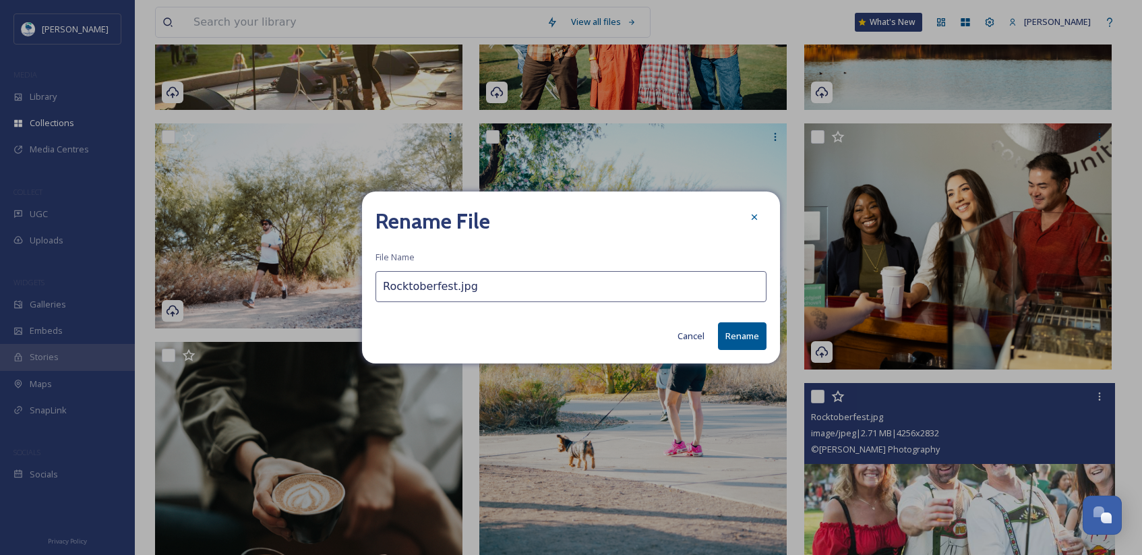
drag, startPoint x: 394, startPoint y: 285, endPoint x: 375, endPoint y: 282, distance: 18.4
click at [375, 282] on input "Rocktoberfest.jpg" at bounding box center [570, 286] width 391 height 31
type input "SanTan Ocktoberfest.jpg"
click at [740, 337] on button "Rename" at bounding box center [742, 336] width 49 height 28
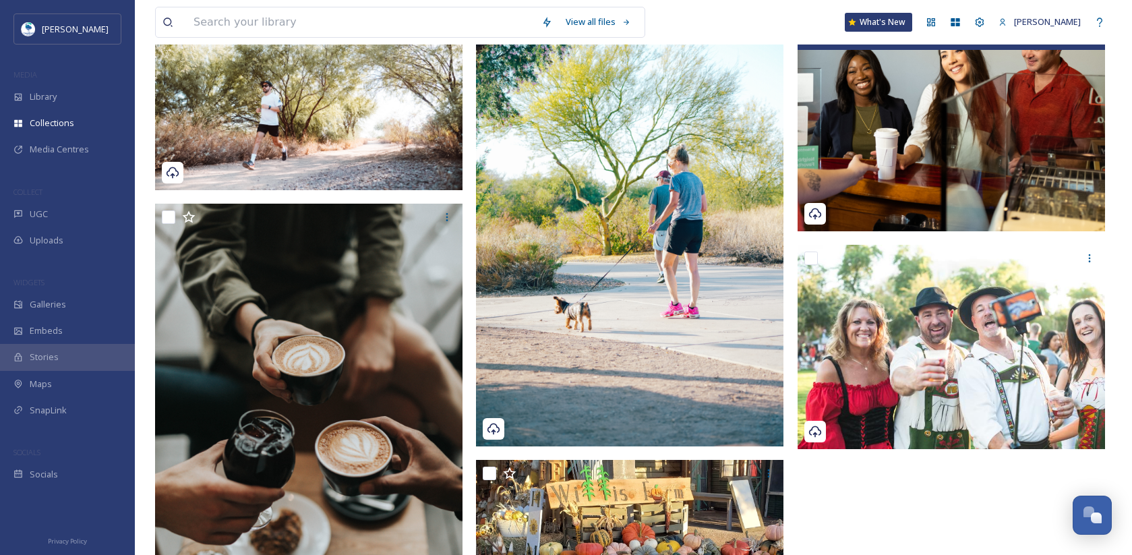
scroll to position [404, 0]
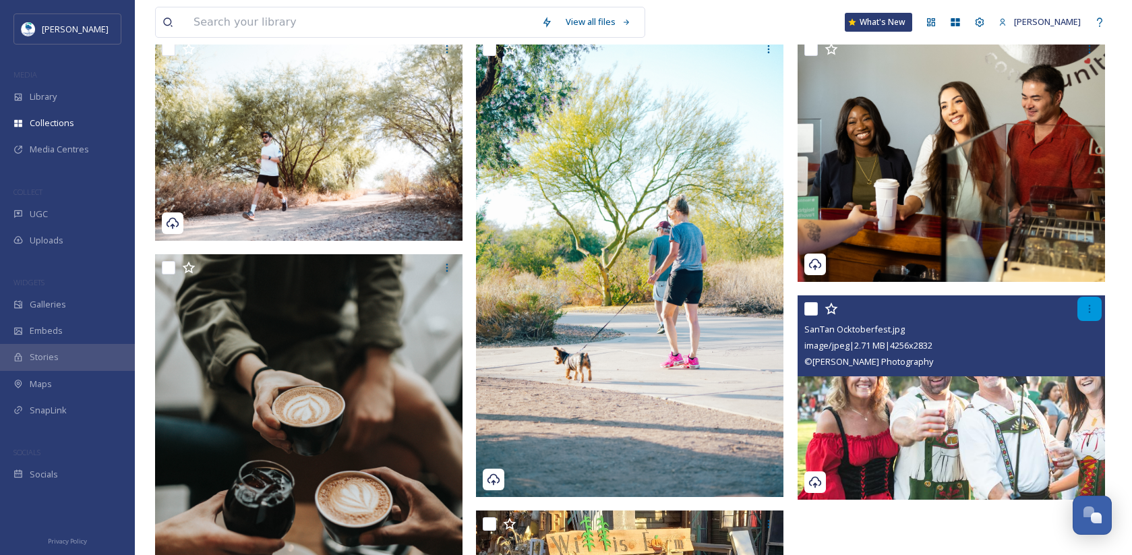
click at [1092, 309] on icon at bounding box center [1089, 308] width 11 height 11
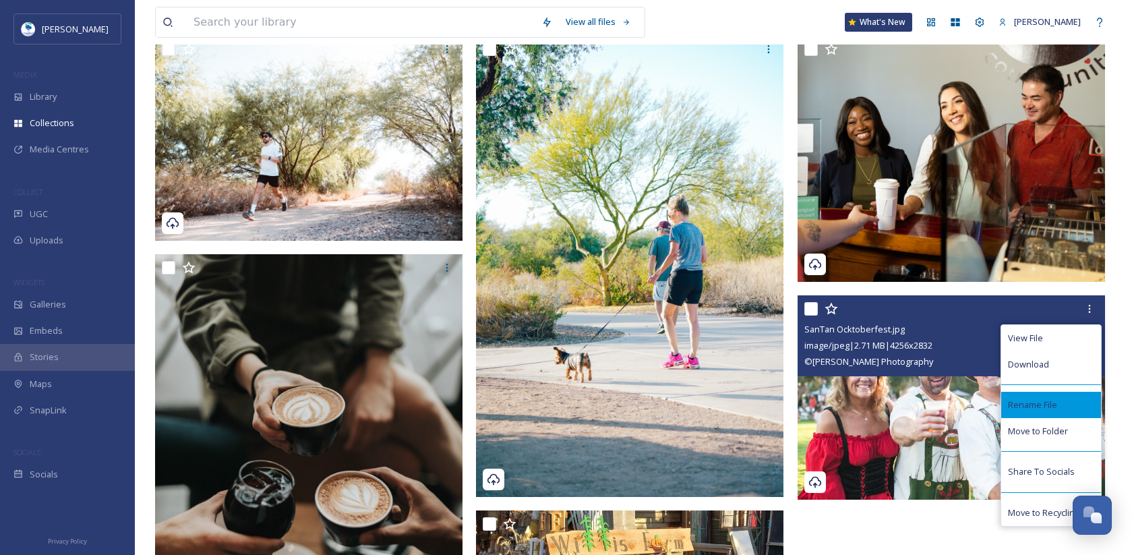
click at [1037, 402] on span "Rename File" at bounding box center [1032, 404] width 49 height 13
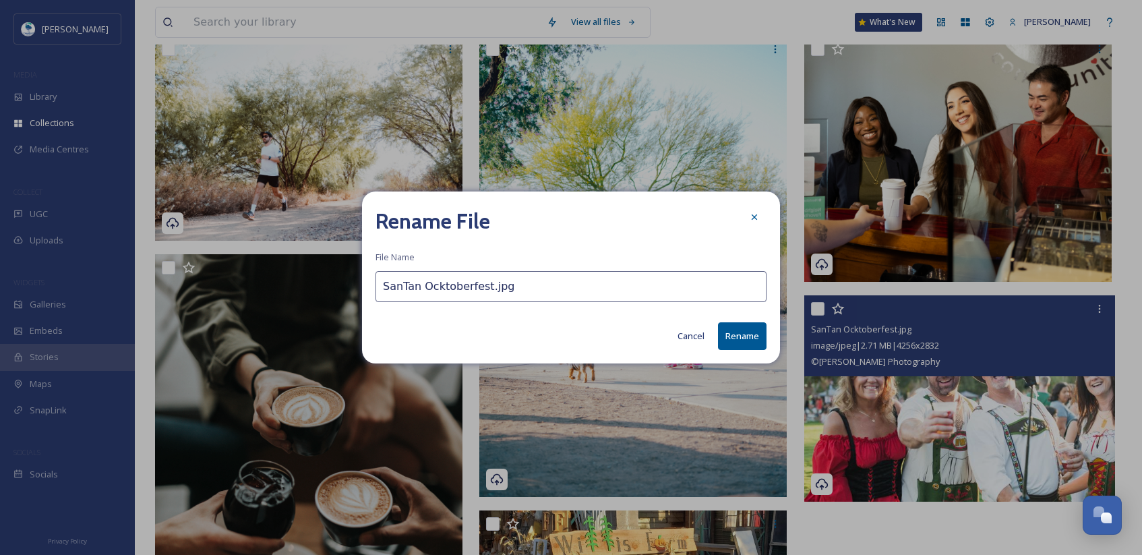
drag, startPoint x: 425, startPoint y: 284, endPoint x: 363, endPoint y: 283, distance: 62.7
click at [363, 283] on div "Rename File File Name SanTan Ocktoberfest.jpg Cancel Rename" at bounding box center [571, 276] width 418 height 171
click at [447, 282] on input "Rocktoberfest.jpg" at bounding box center [570, 286] width 391 height 31
type input "Rocktoberfest 1.jpg"
click at [745, 336] on button "Rename" at bounding box center [742, 336] width 49 height 28
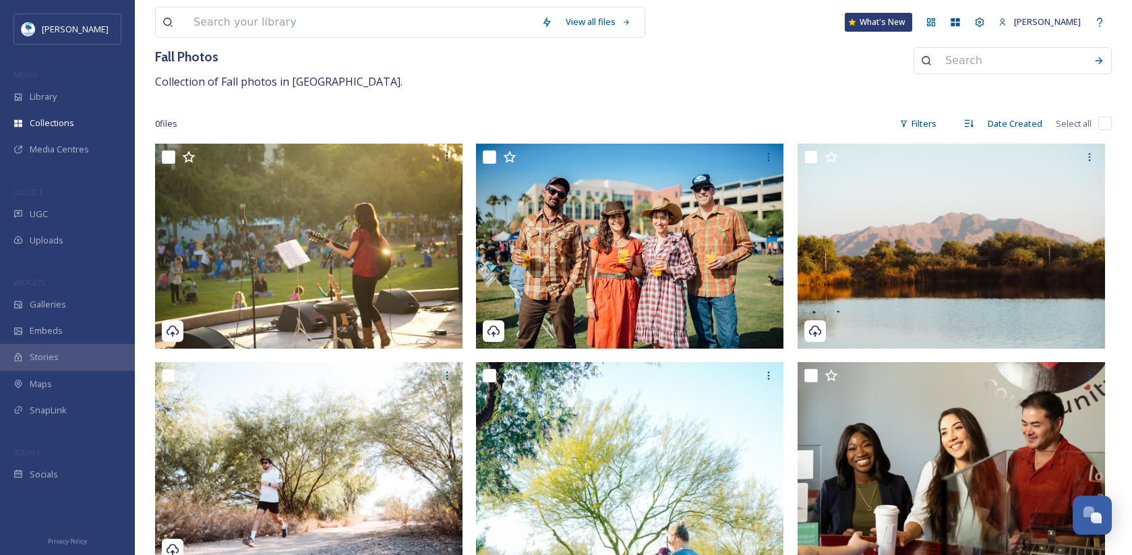
scroll to position [0, 0]
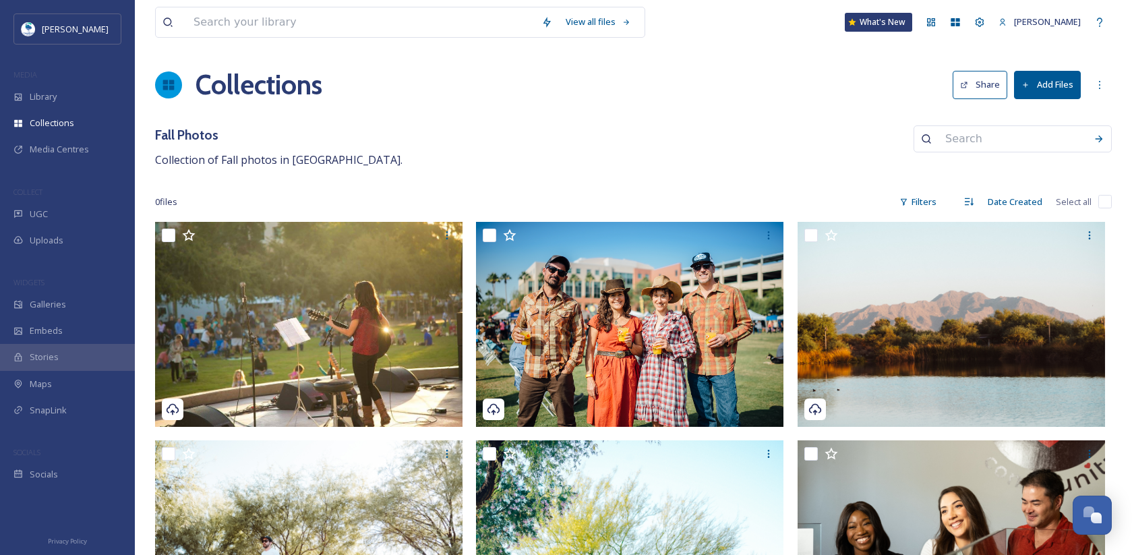
click at [1046, 81] on button "Add Files" at bounding box center [1047, 85] width 67 height 28
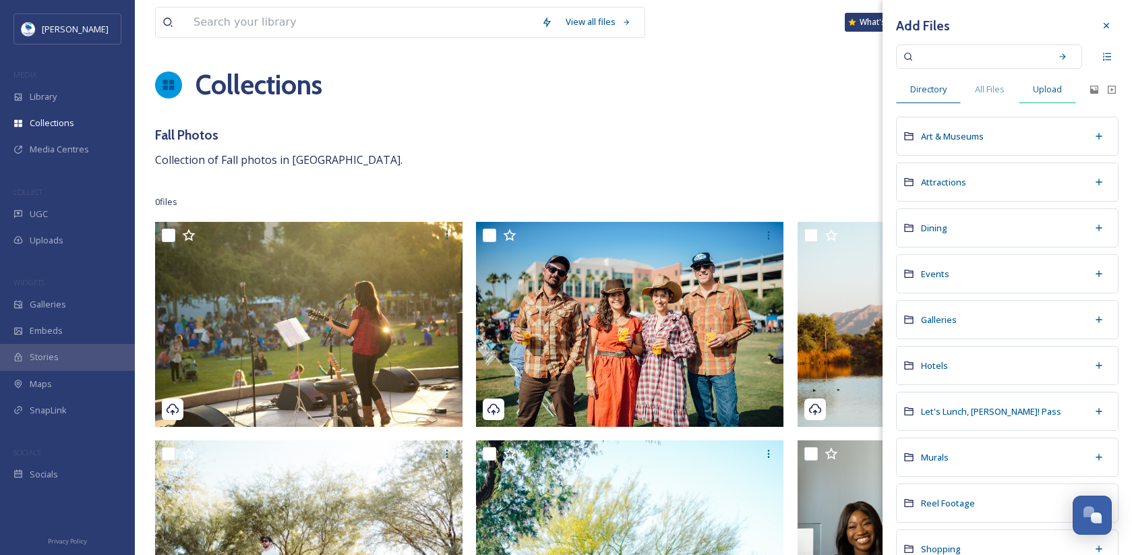
click at [1053, 90] on span "Upload" at bounding box center [1046, 89] width 29 height 13
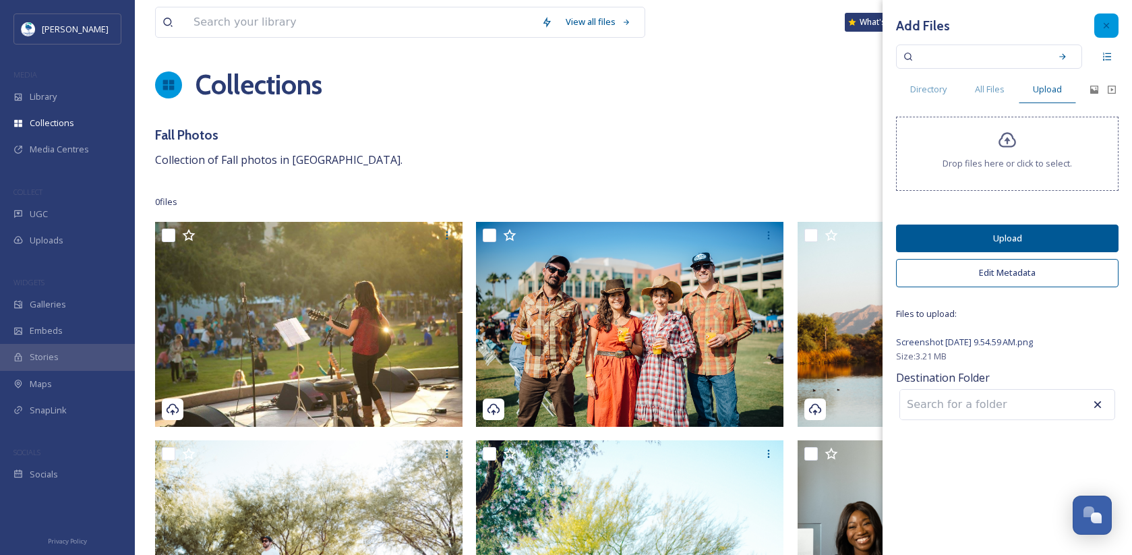
click at [1109, 18] on div at bounding box center [1106, 25] width 24 height 24
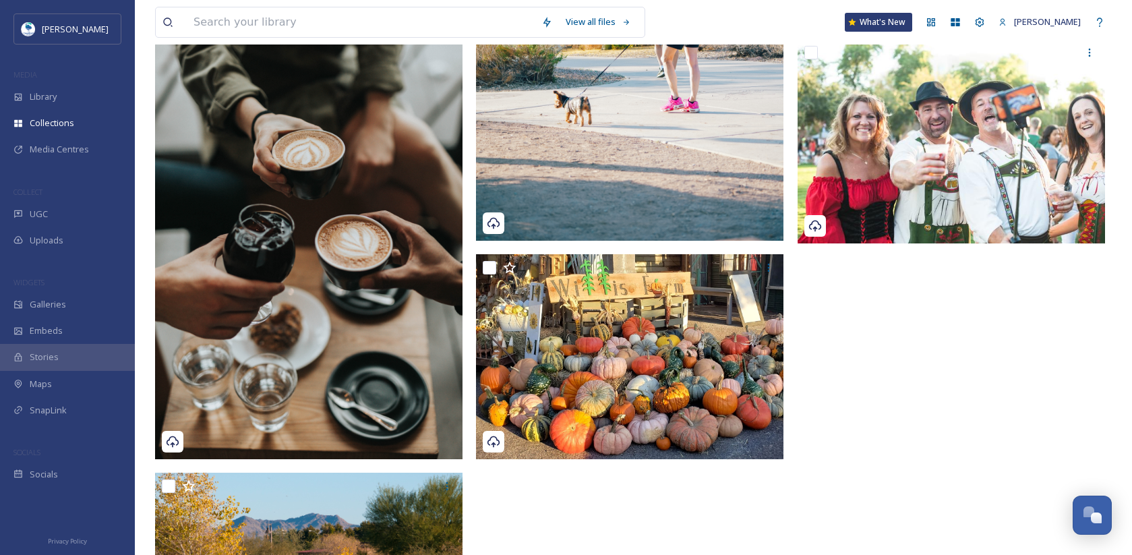
scroll to position [472, 0]
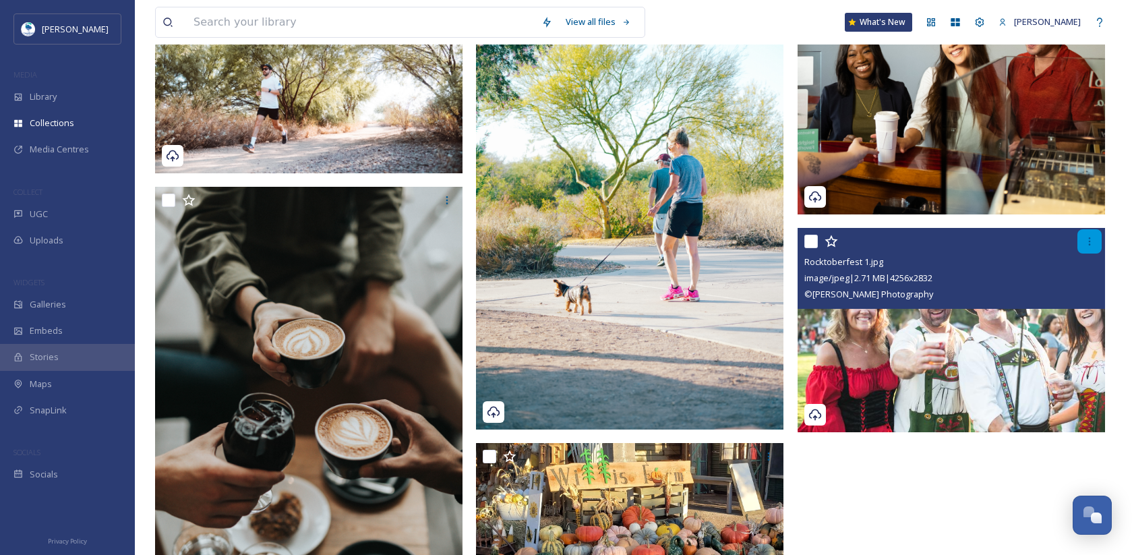
click at [1081, 239] on div at bounding box center [1089, 241] width 24 height 24
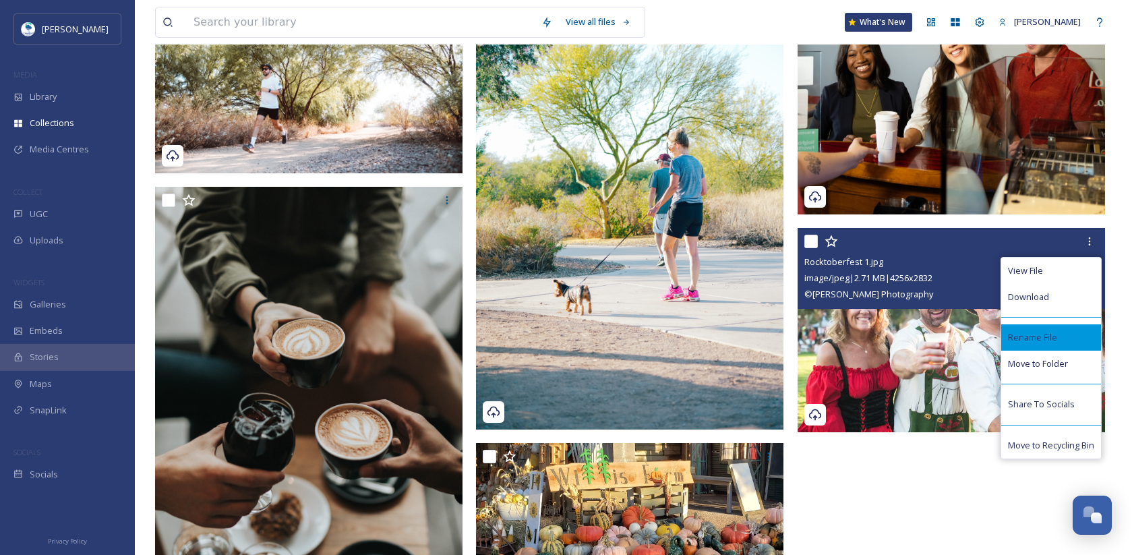
click at [1031, 333] on span "Rename File" at bounding box center [1032, 337] width 49 height 13
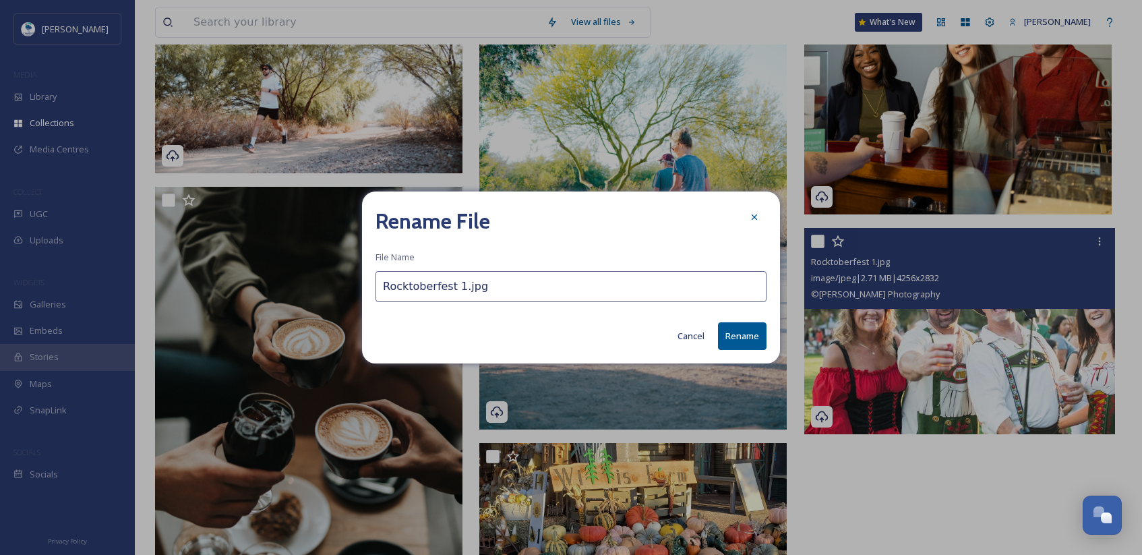
click at [391, 287] on input "Rocktoberfest 1.jpg" at bounding box center [570, 286] width 391 height 31
drag, startPoint x: 394, startPoint y: 286, endPoint x: 348, endPoint y: 286, distance: 46.5
click at [348, 286] on div "Rename File File Name Rocktoberfest 1.jpg Cancel Rename" at bounding box center [571, 277] width 1142 height 555
drag, startPoint x: 481, startPoint y: 286, endPoint x: 489, endPoint y: 285, distance: 8.1
click at [489, 285] on input "SanTan Ocktoberfest 1.jpg" at bounding box center [570, 286] width 391 height 31
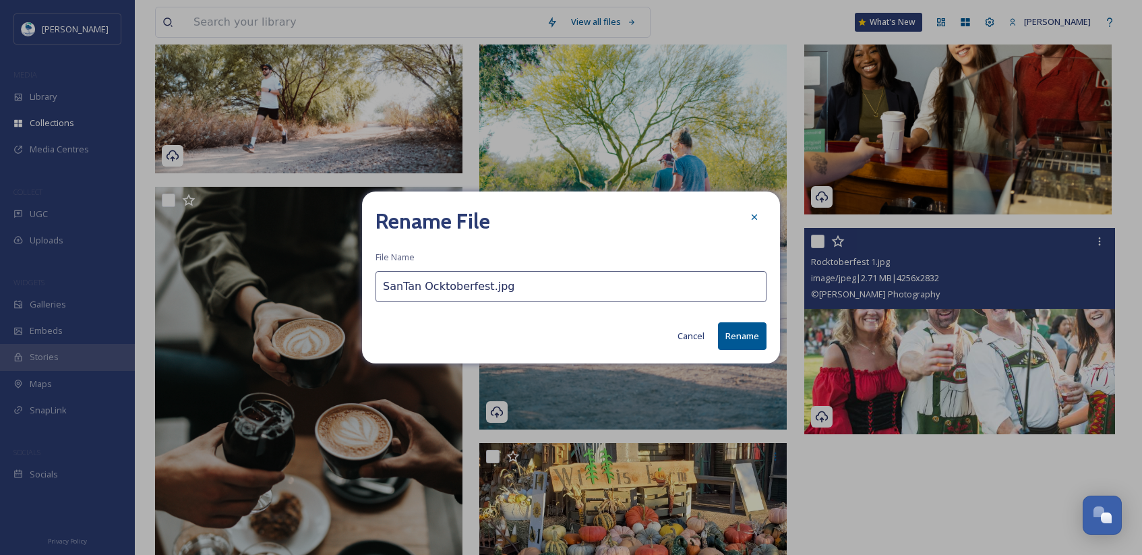
type input "SanTan Ocktoberfest.jpg"
click at [760, 331] on button "Rename" at bounding box center [742, 336] width 49 height 28
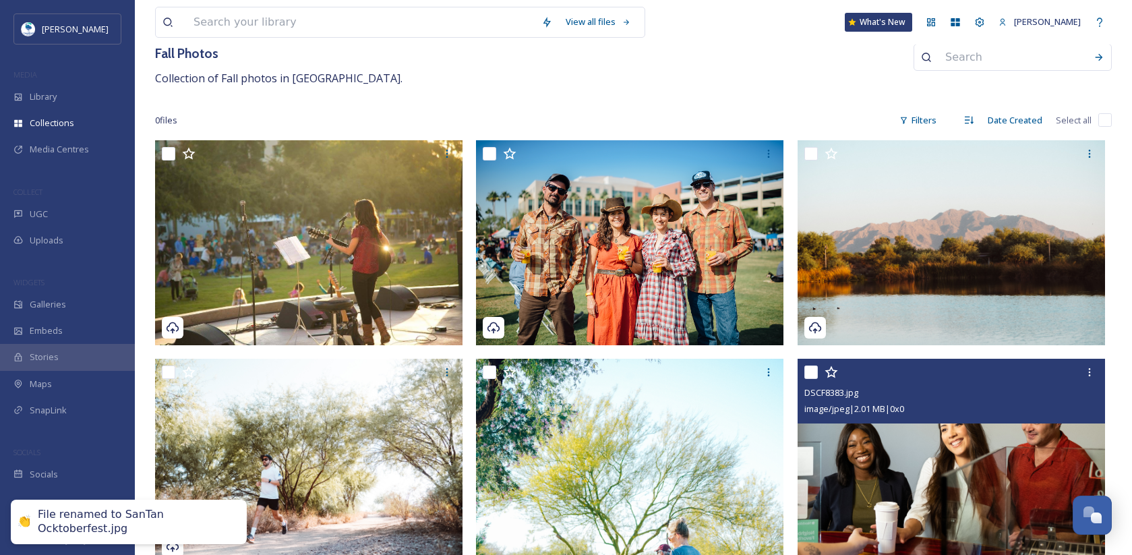
scroll to position [0, 0]
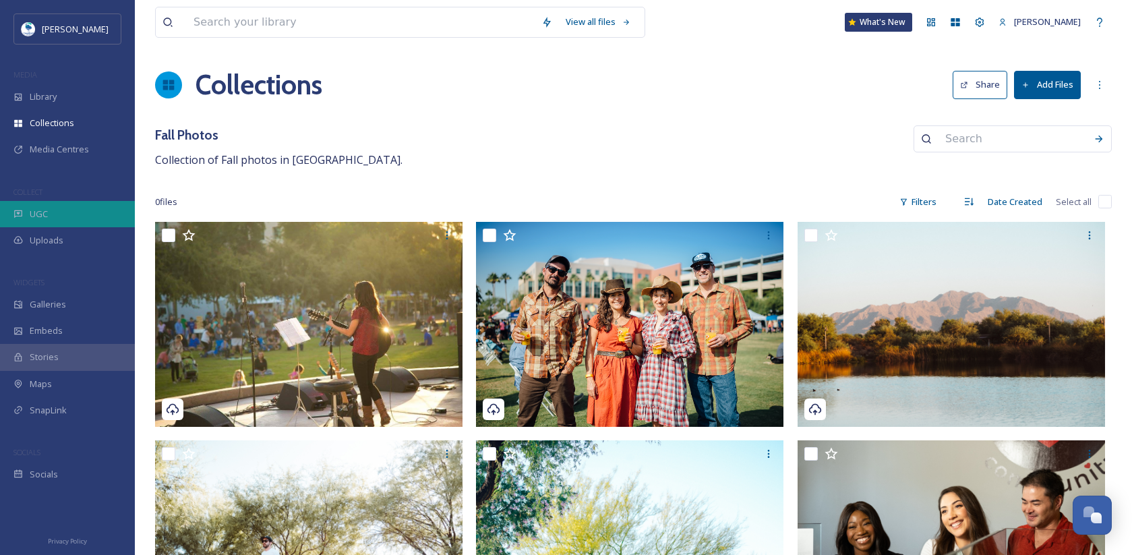
click at [61, 210] on div "UGC" at bounding box center [67, 214] width 135 height 26
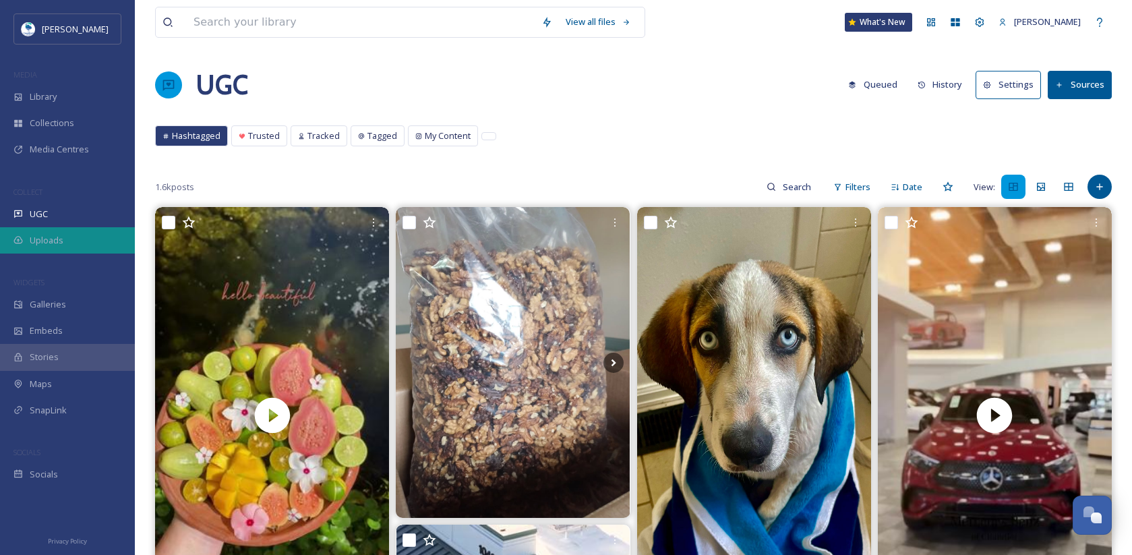
click at [60, 241] on span "Uploads" at bounding box center [47, 240] width 34 height 13
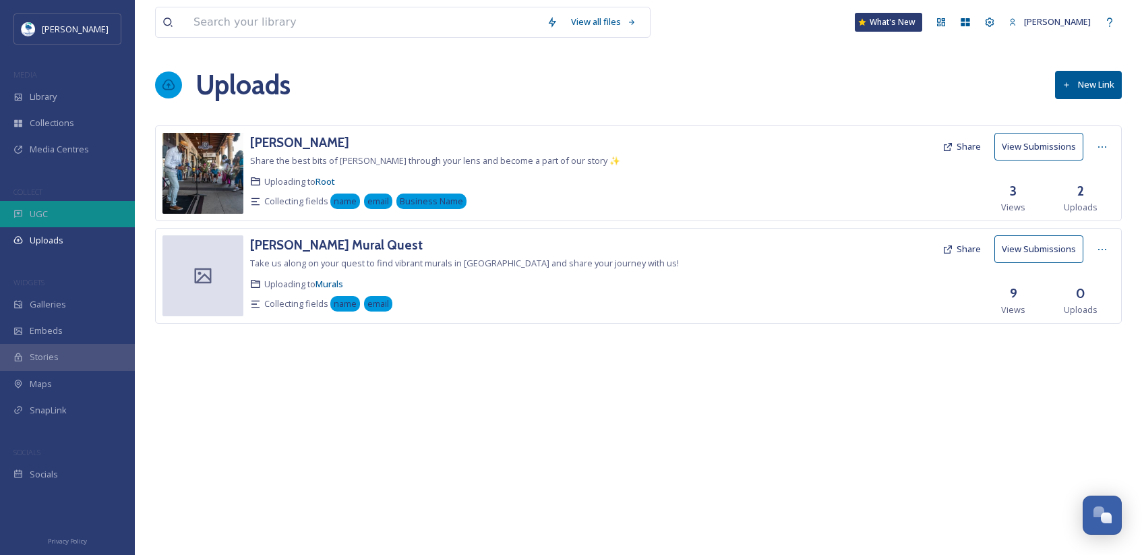
click at [75, 214] on div "UGC" at bounding box center [67, 214] width 135 height 26
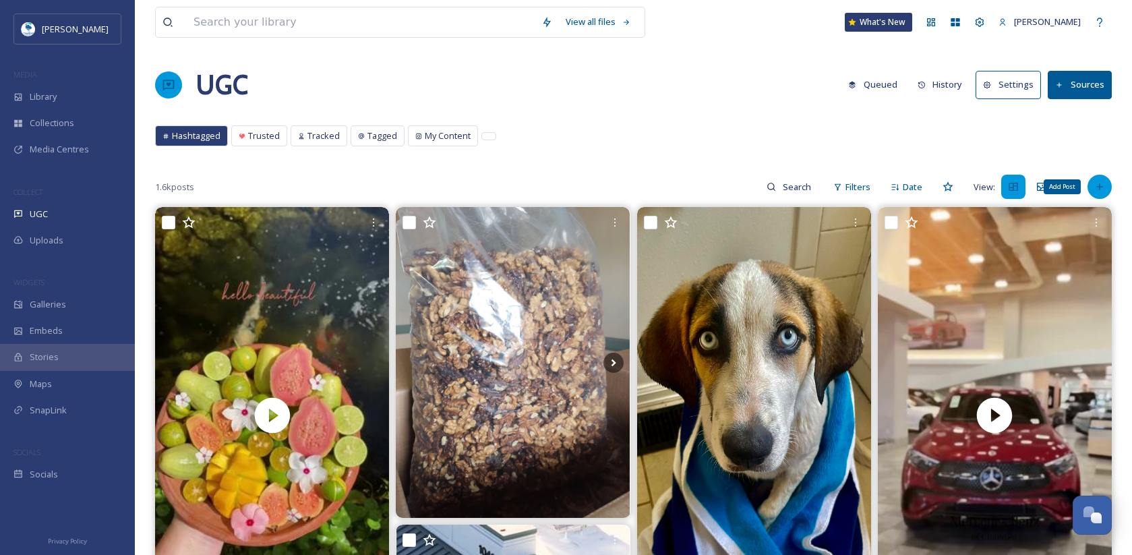
click at [1103, 186] on icon at bounding box center [1099, 186] width 11 height 11
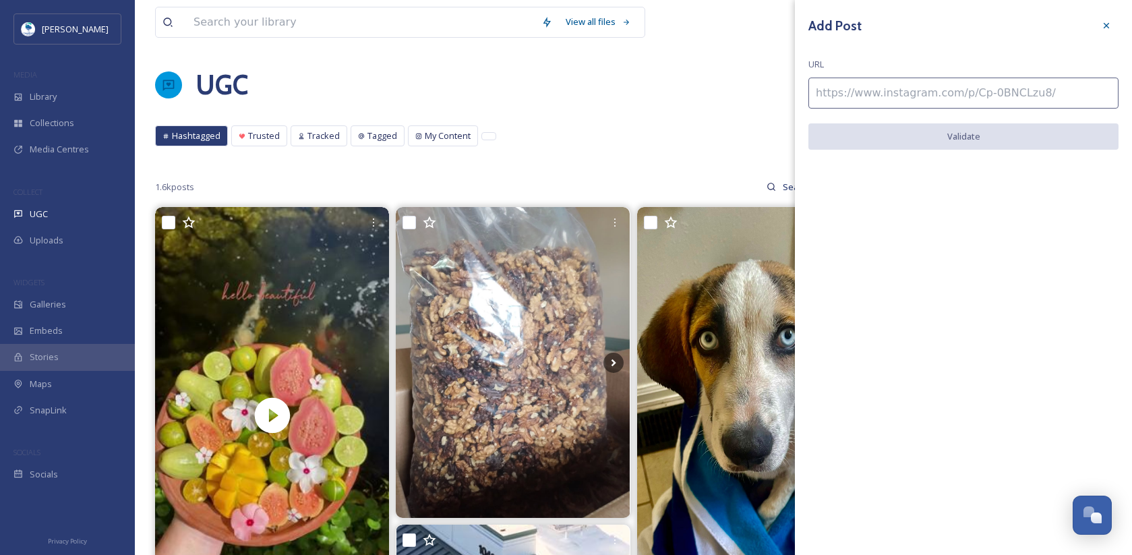
click at [913, 104] on input at bounding box center [963, 93] width 310 height 31
paste input "[URL][DOMAIN_NAME]"
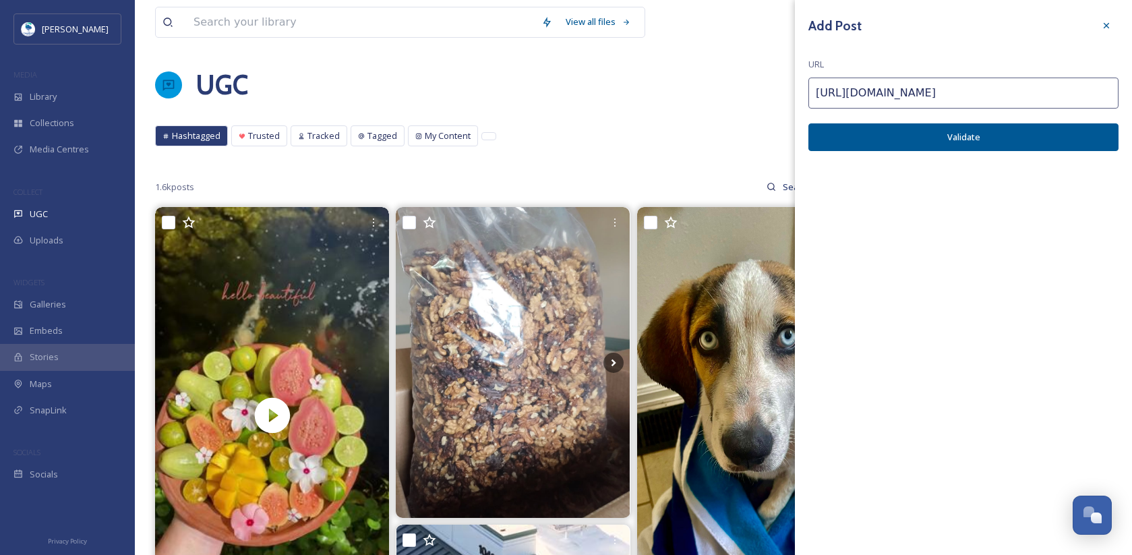
type input "[URL][DOMAIN_NAME]"
click at [950, 140] on button "Validate" at bounding box center [963, 137] width 310 height 28
click at [1028, 135] on button "Add Post" at bounding box center [963, 137] width 310 height 28
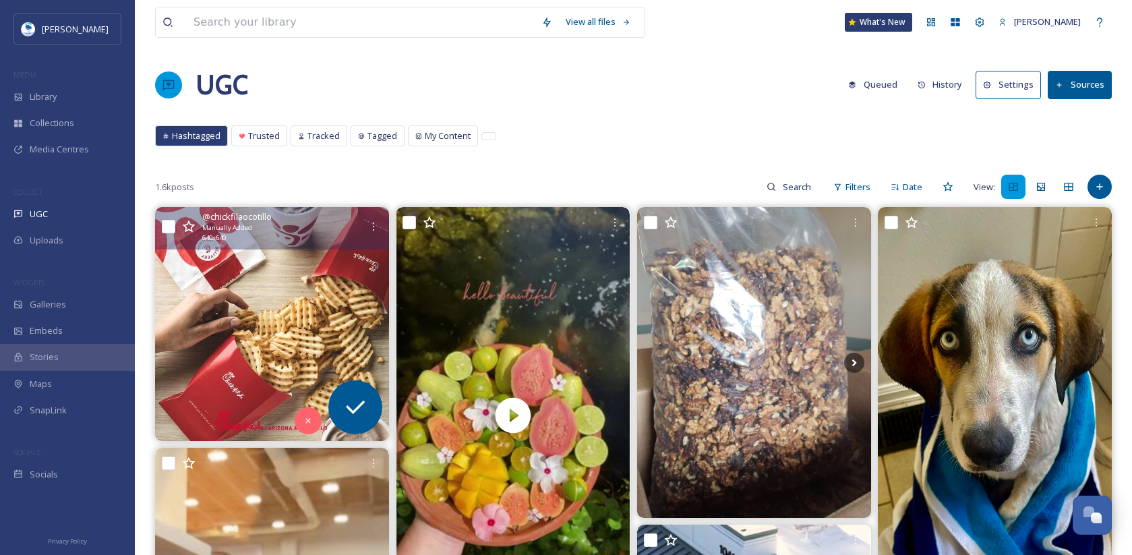
click at [312, 310] on img at bounding box center [272, 324] width 234 height 234
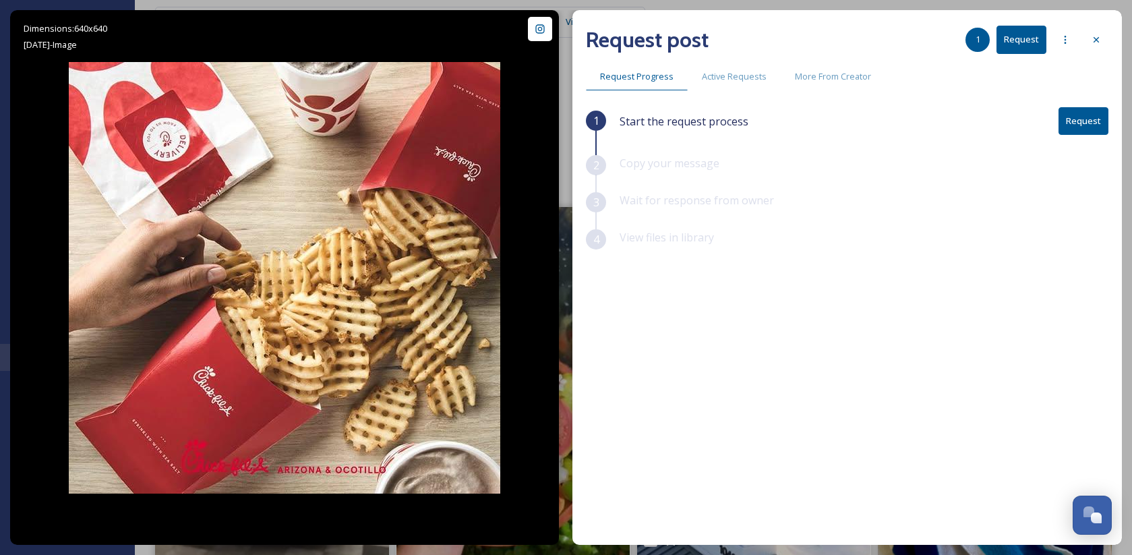
click at [1088, 121] on button "Request" at bounding box center [1083, 121] width 50 height 28
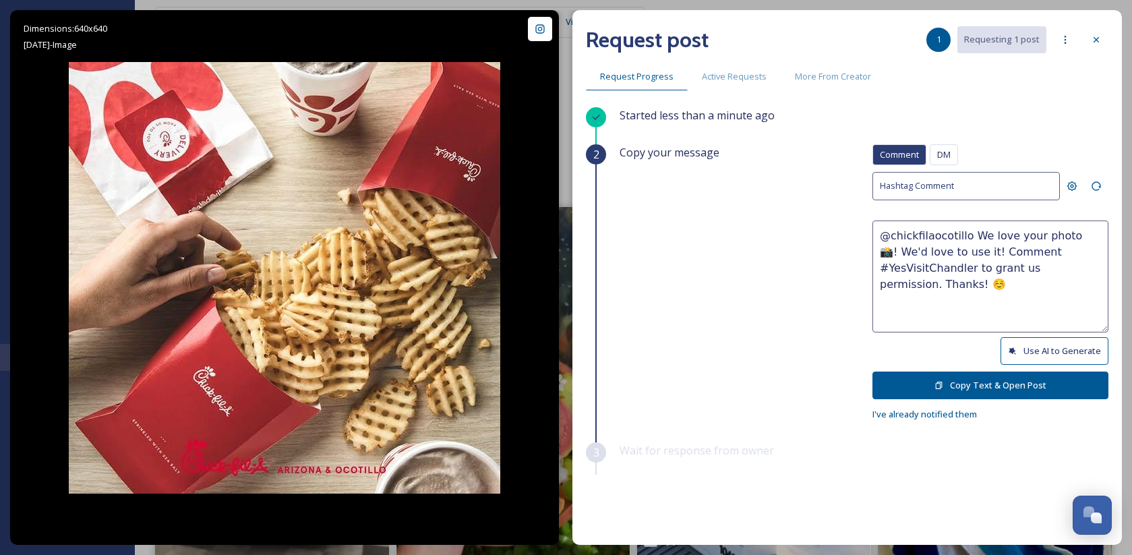
click at [1041, 342] on button "Use AI to Generate" at bounding box center [1054, 351] width 108 height 28
drag, startPoint x: 1043, startPoint y: 235, endPoint x: 1050, endPoint y: 296, distance: 61.7
click at [1050, 296] on textarea "@chickfilaocotillo Waffle fry heaven! This looks like the ultimate snack break.…" at bounding box center [990, 276] width 236 height 112
click at [1074, 230] on textarea "@chickfilaocotillo Waffle fry heaven! This looks like the ultimate snack break.…" at bounding box center [990, 276] width 236 height 112
drag, startPoint x: 1053, startPoint y: 251, endPoint x: 1050, endPoint y: 233, distance: 18.5
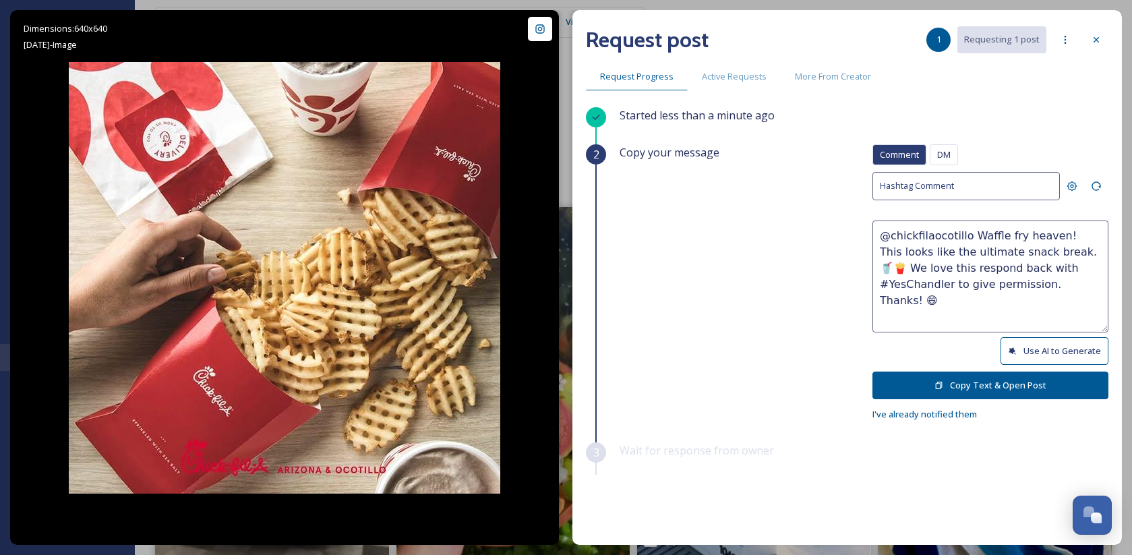
click at [1050, 233] on textarea "@chickfilaocotillo Waffle fry heaven! This looks like the ultimate snack break.…" at bounding box center [990, 276] width 236 height 112
drag, startPoint x: 1061, startPoint y: 230, endPoint x: 999, endPoint y: 265, distance: 70.3
click at [999, 265] on textarea "@chickfilaocotillo Waffle fry heaven!🍟 We love this respond back with #YesChand…" at bounding box center [990, 276] width 236 height 112
type textarea "@chickfilaocotillo Waffle fry heaven!🍟 Are you guys okay if we use this photo f…"
click at [984, 378] on button "Copy Text & Open Post" at bounding box center [990, 385] width 236 height 28
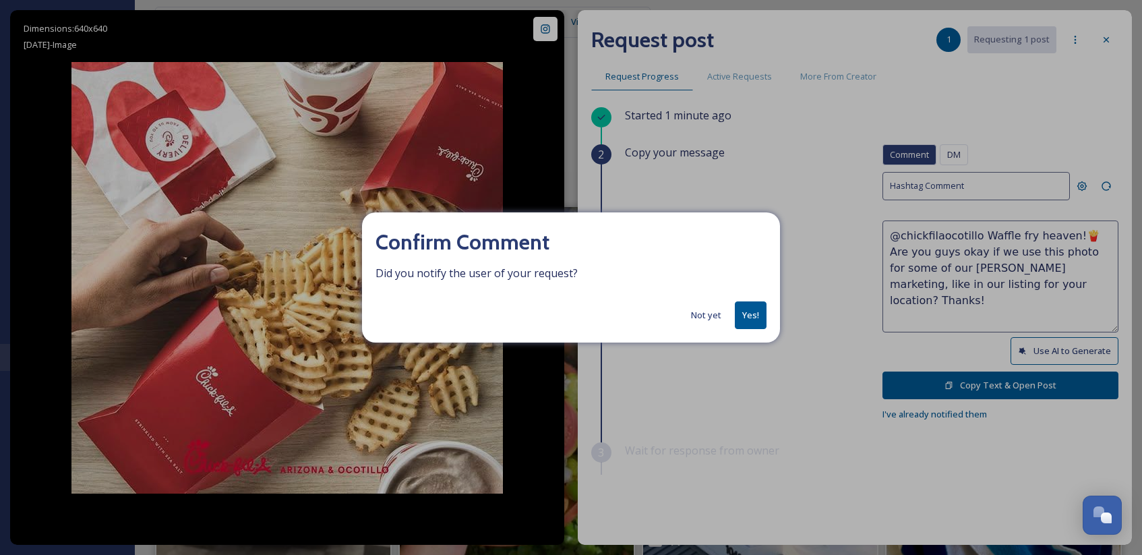
click at [755, 311] on button "Yes!" at bounding box center [751, 315] width 32 height 28
